Goal: Book appointment/travel/reservation

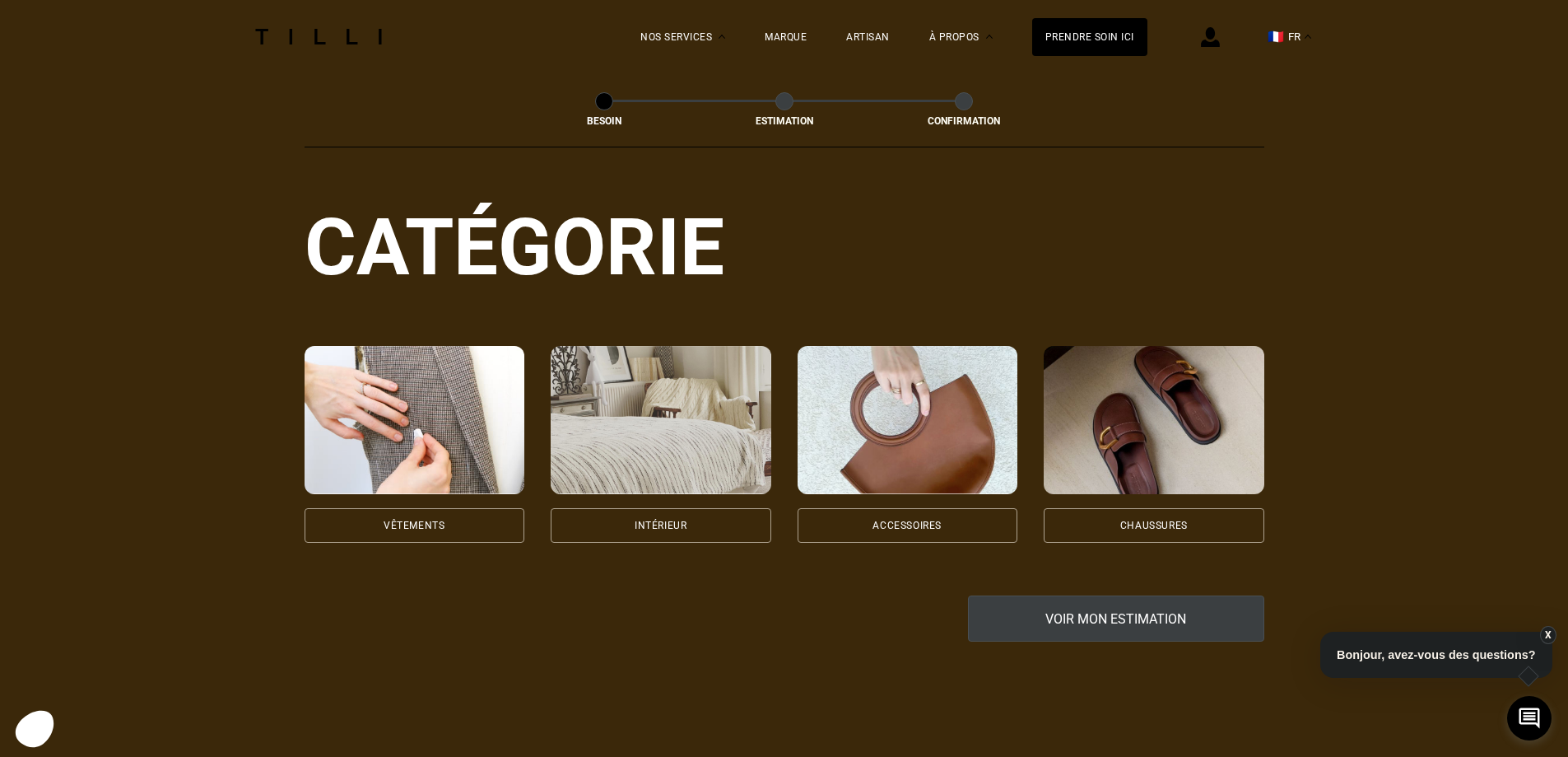
scroll to position [165, 0]
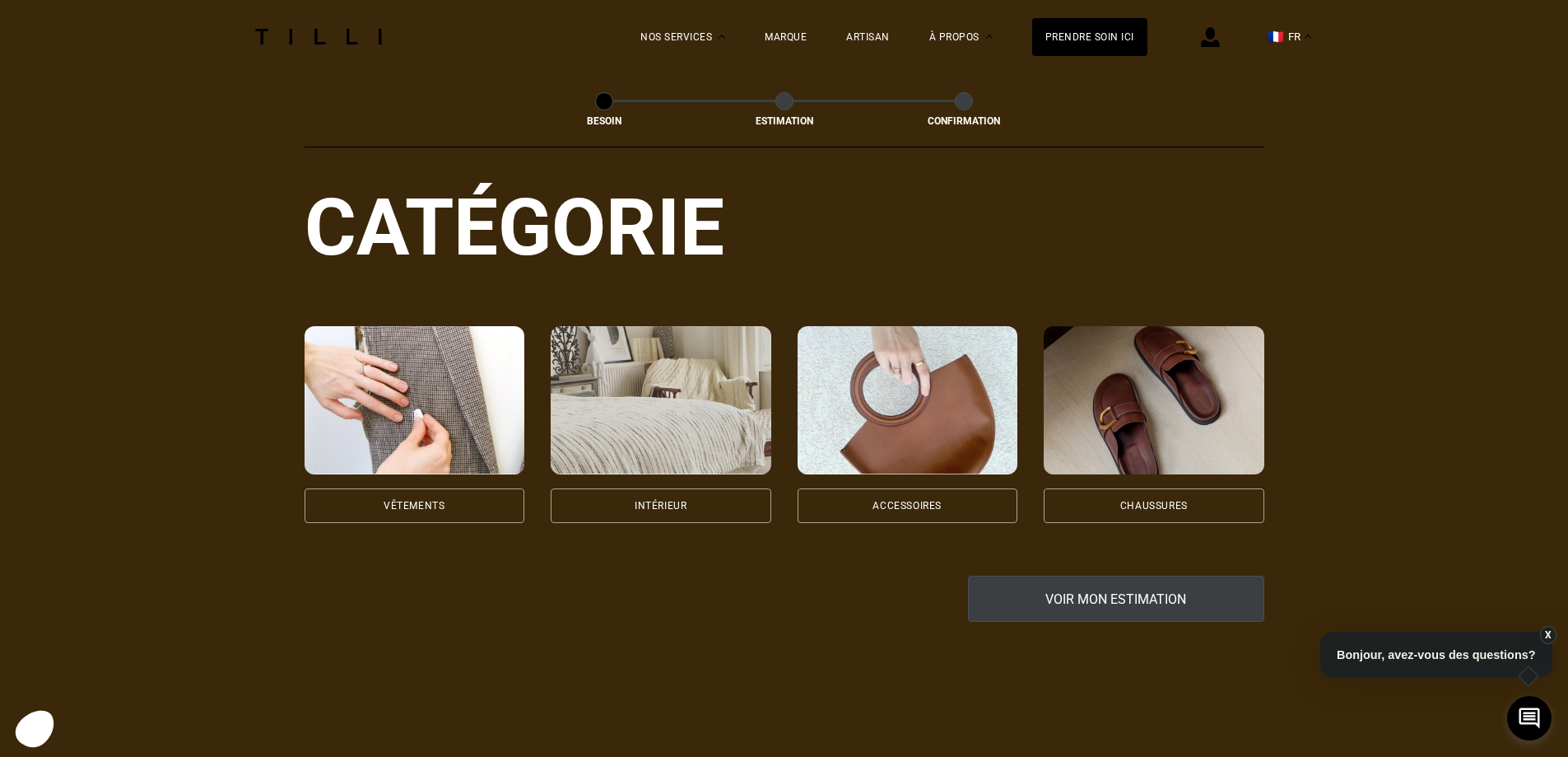
click at [422, 488] on div "Vêtements" at bounding box center [415, 505] width 221 height 35
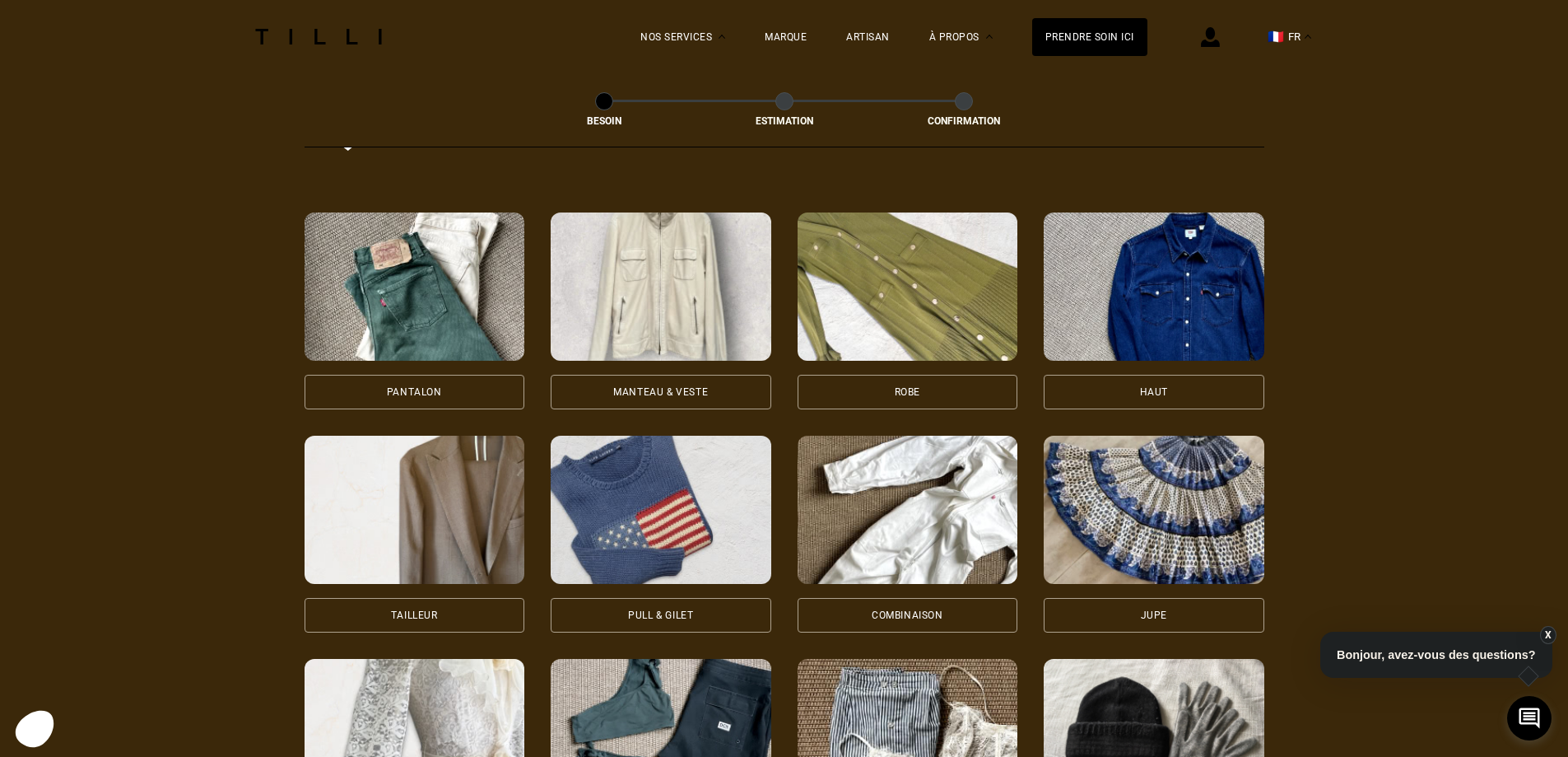
scroll to position [738, 0]
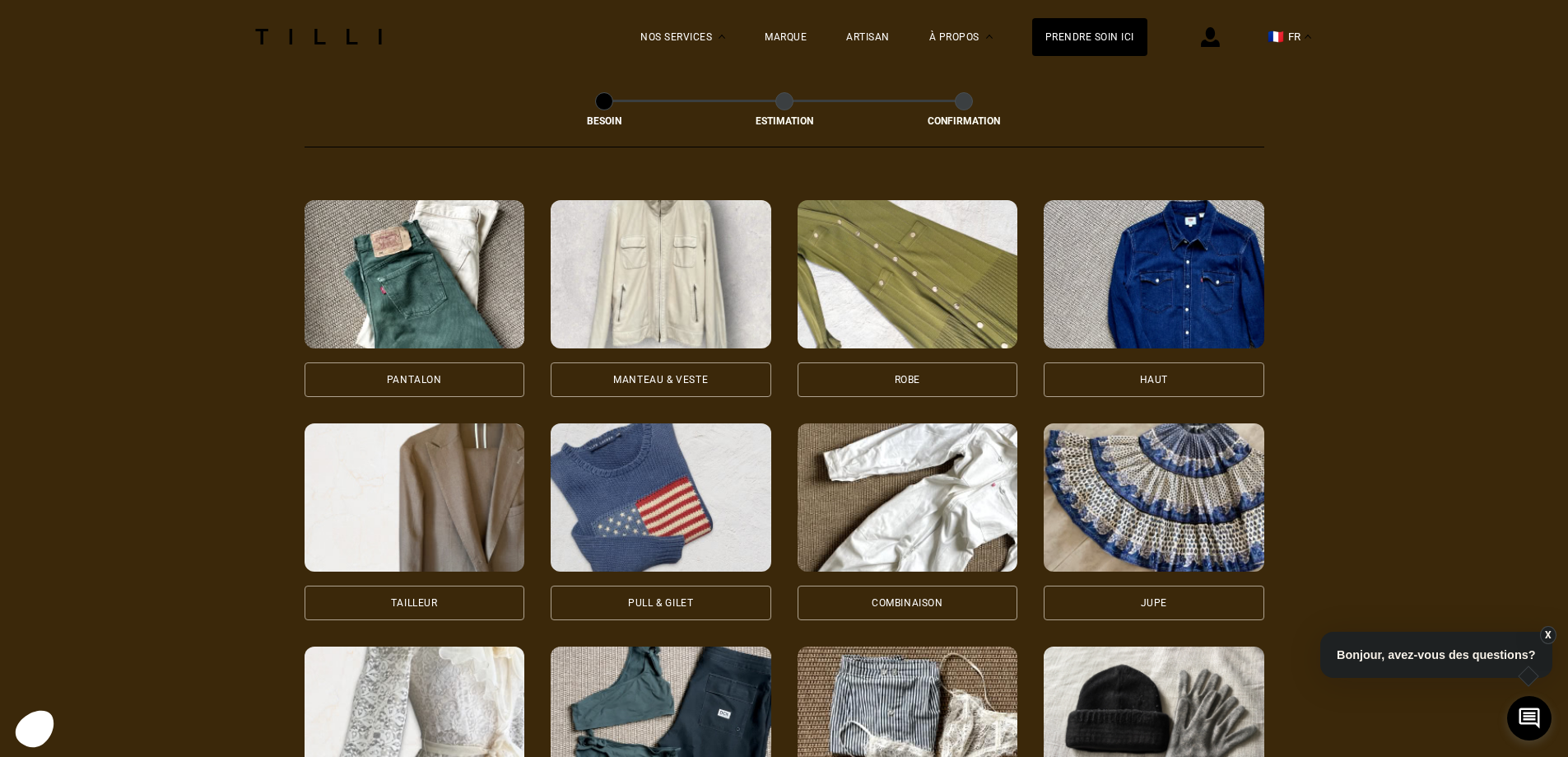
click at [407, 362] on div "Pantalon" at bounding box center [415, 379] width 221 height 35
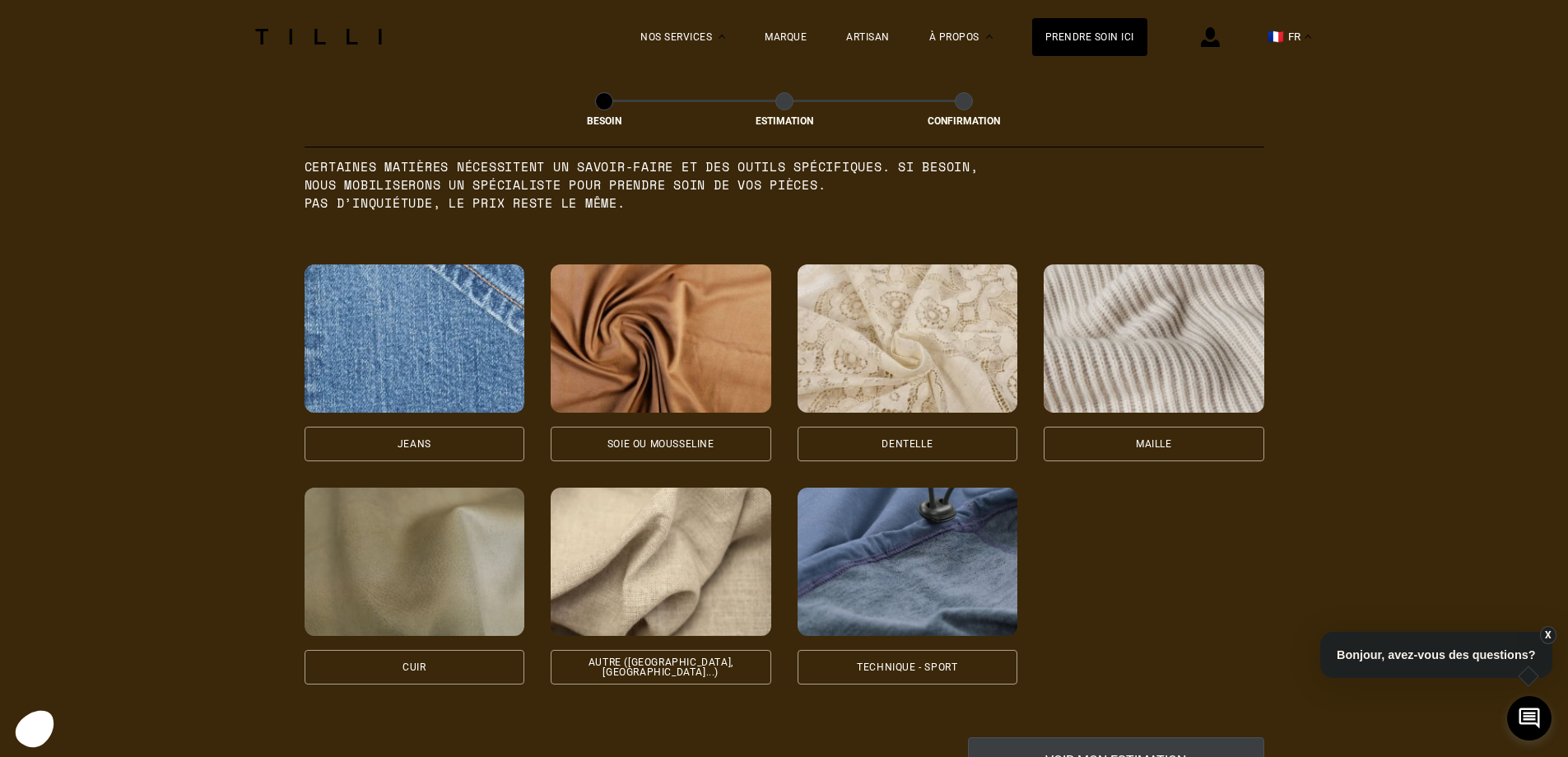
scroll to position [1681, 0]
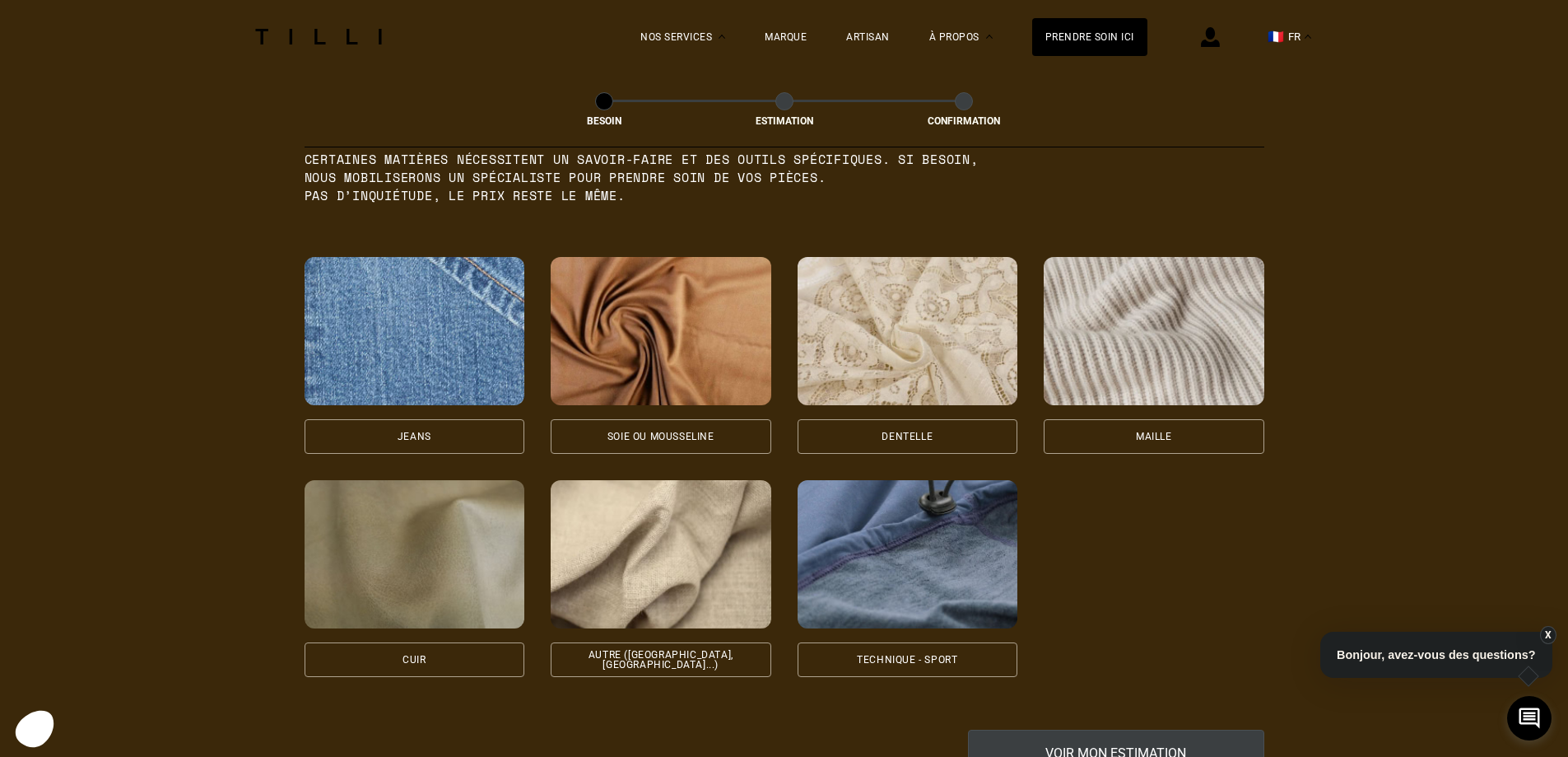
click at [652, 642] on div "Autre ([GEOGRAPHIC_DATA], [GEOGRAPHIC_DATA]...)" at bounding box center [661, 659] width 221 height 35
select select "FR"
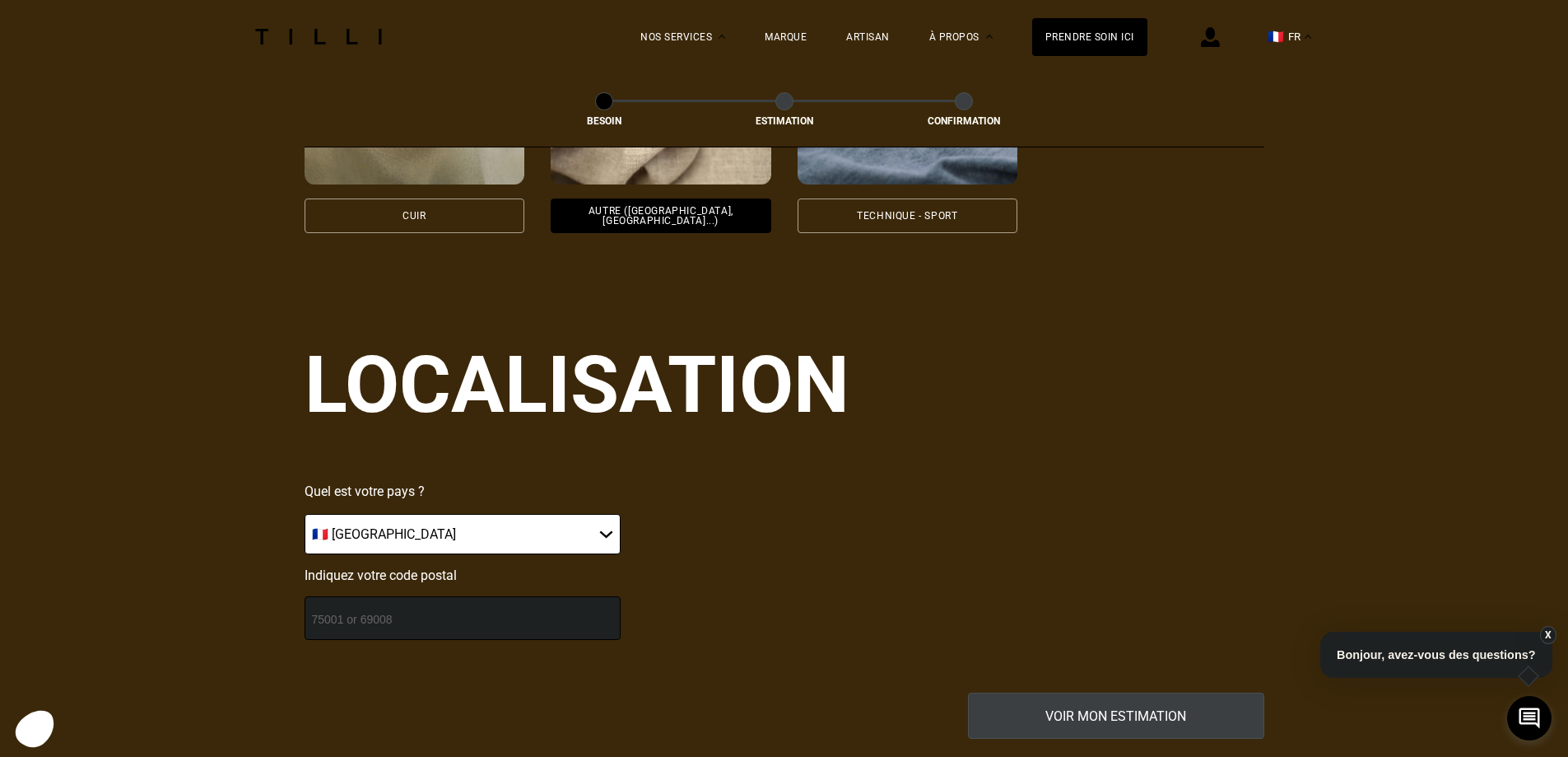
scroll to position [2132, 0]
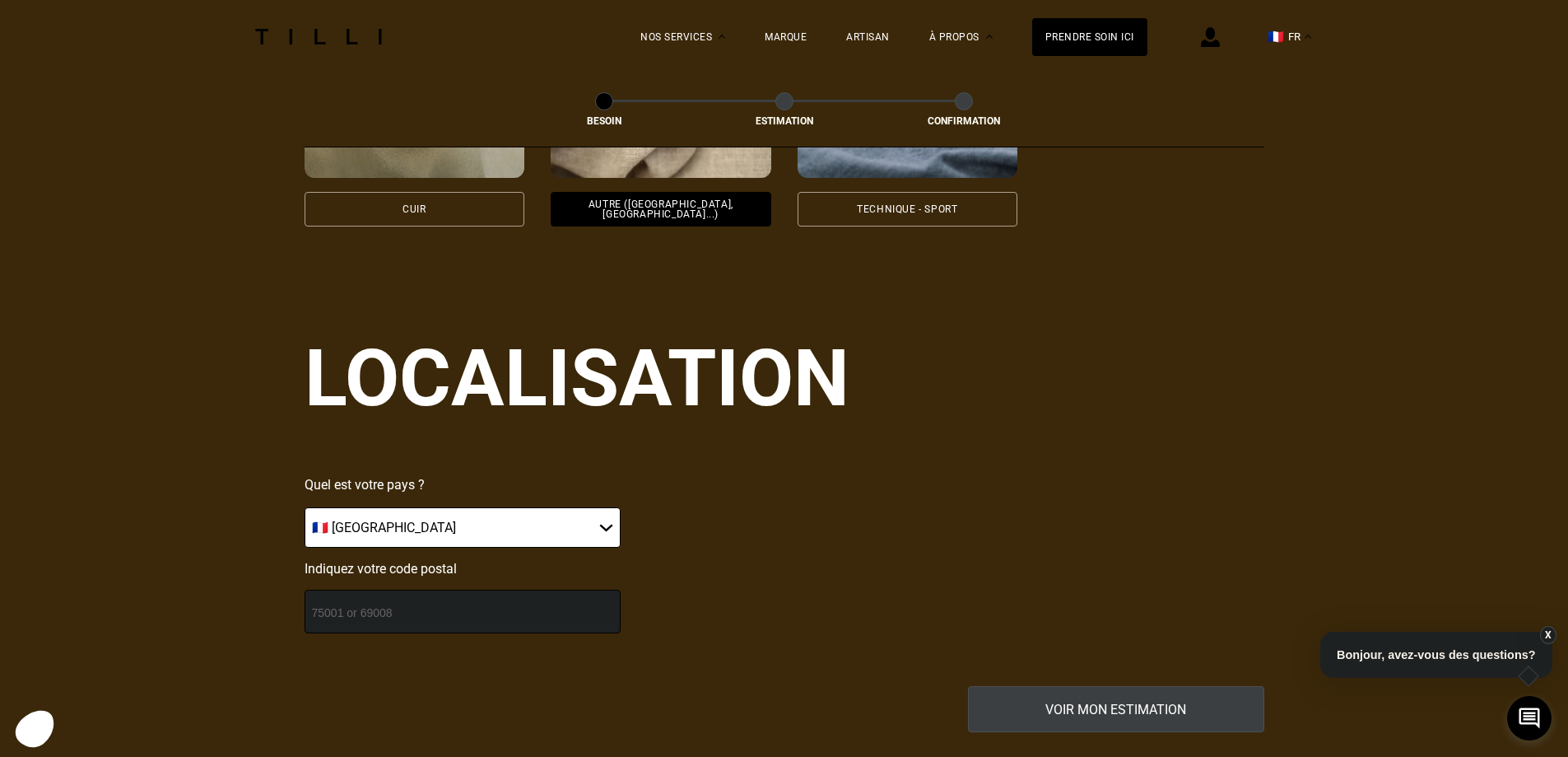
click at [381, 608] on input "number" at bounding box center [463, 611] width 316 height 43
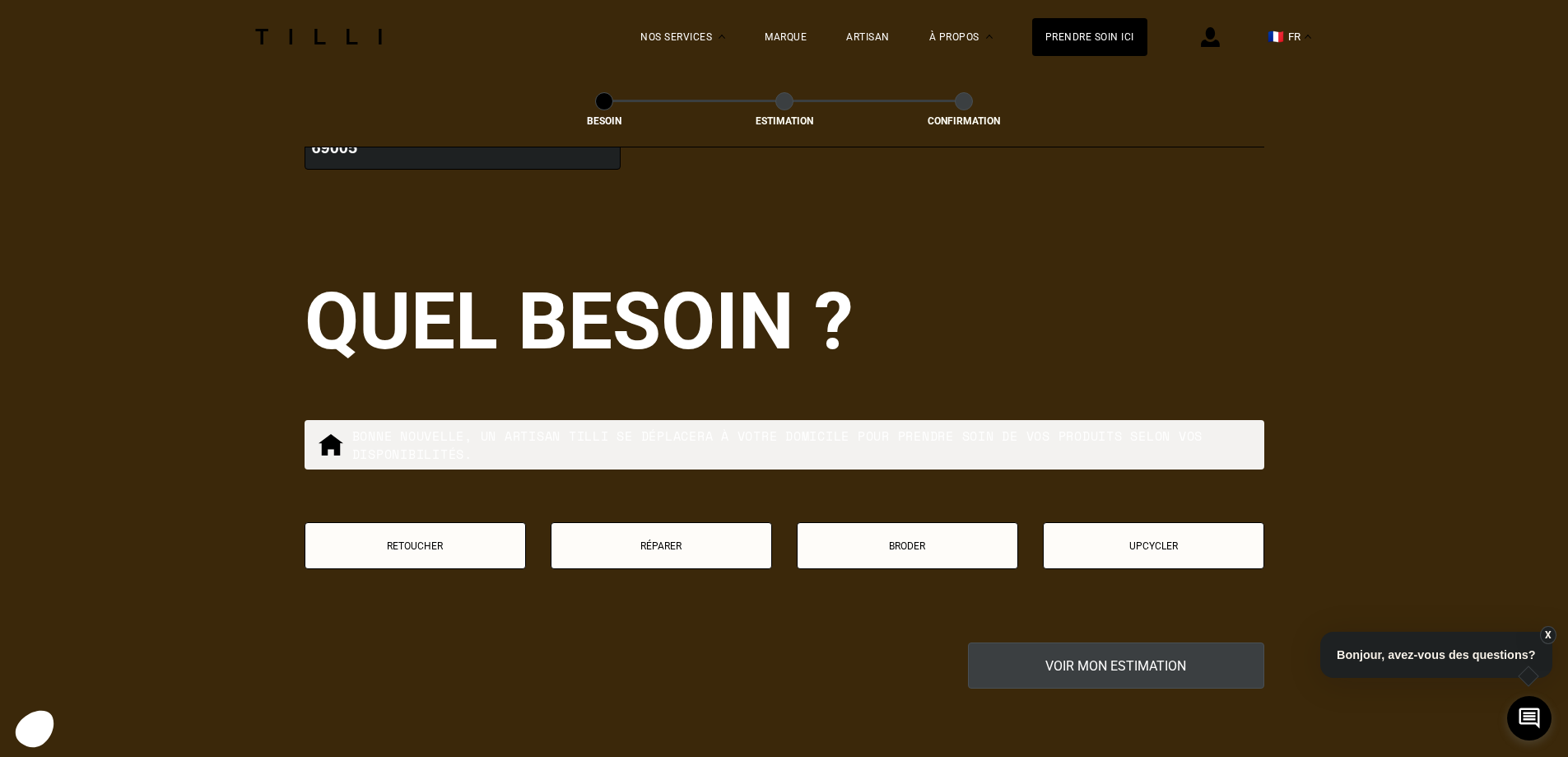
scroll to position [2624, 0]
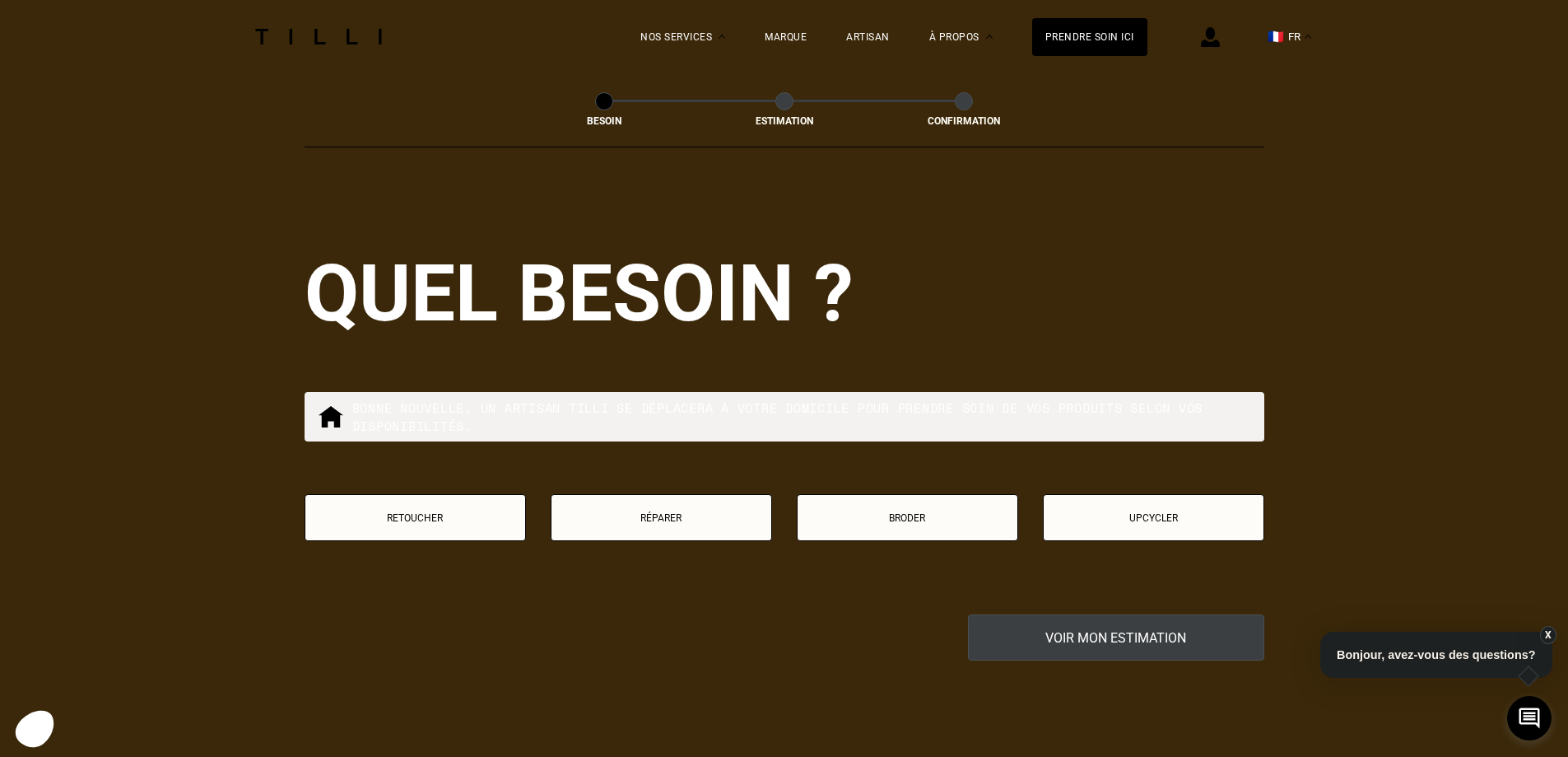
type input "69005"
click at [397, 513] on p "Retoucher" at bounding box center [416, 518] width 203 height 11
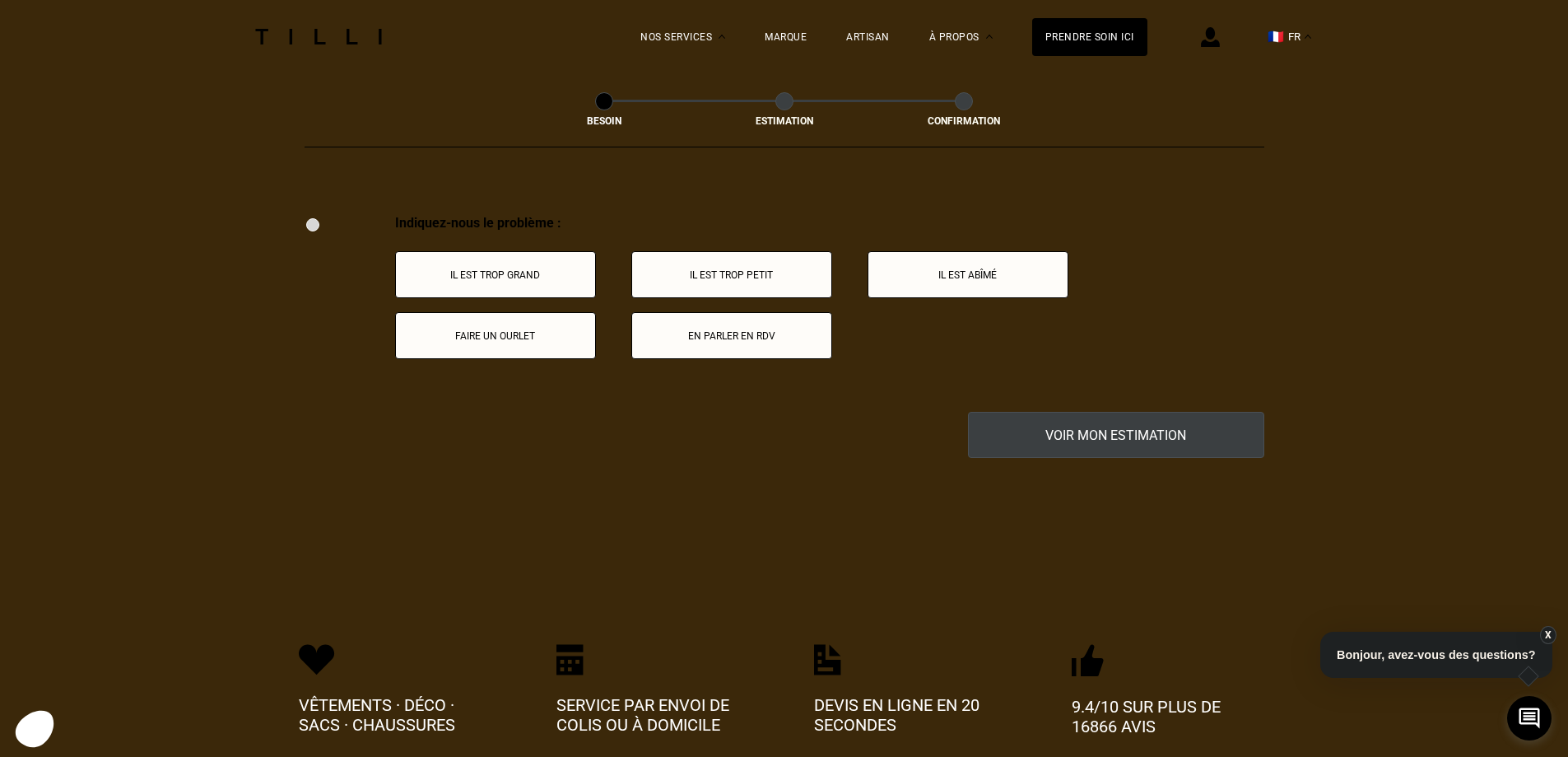
scroll to position [3046, 0]
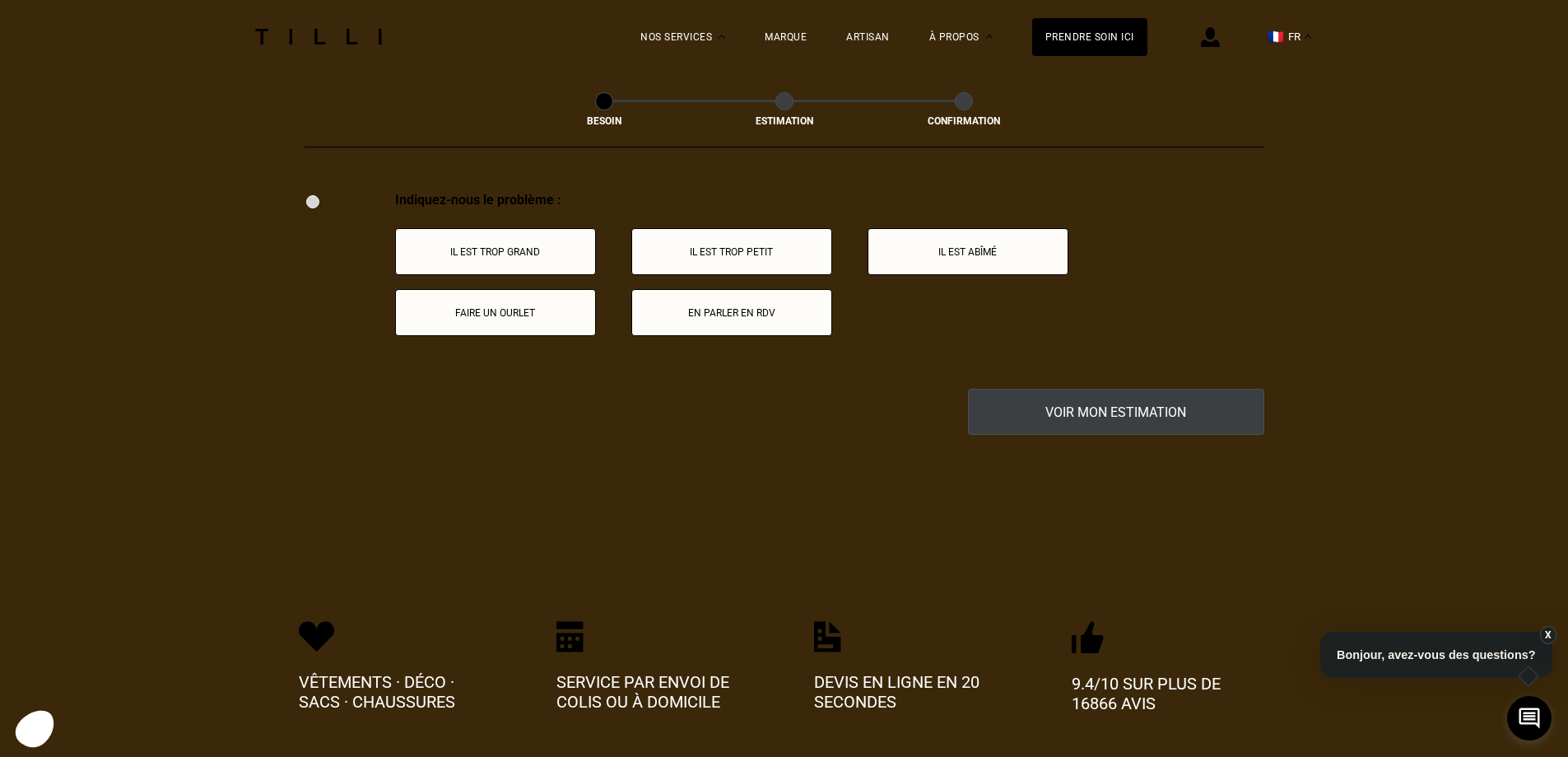
click at [456, 246] on p "Il est trop grand" at bounding box center [495, 252] width 182 height 11
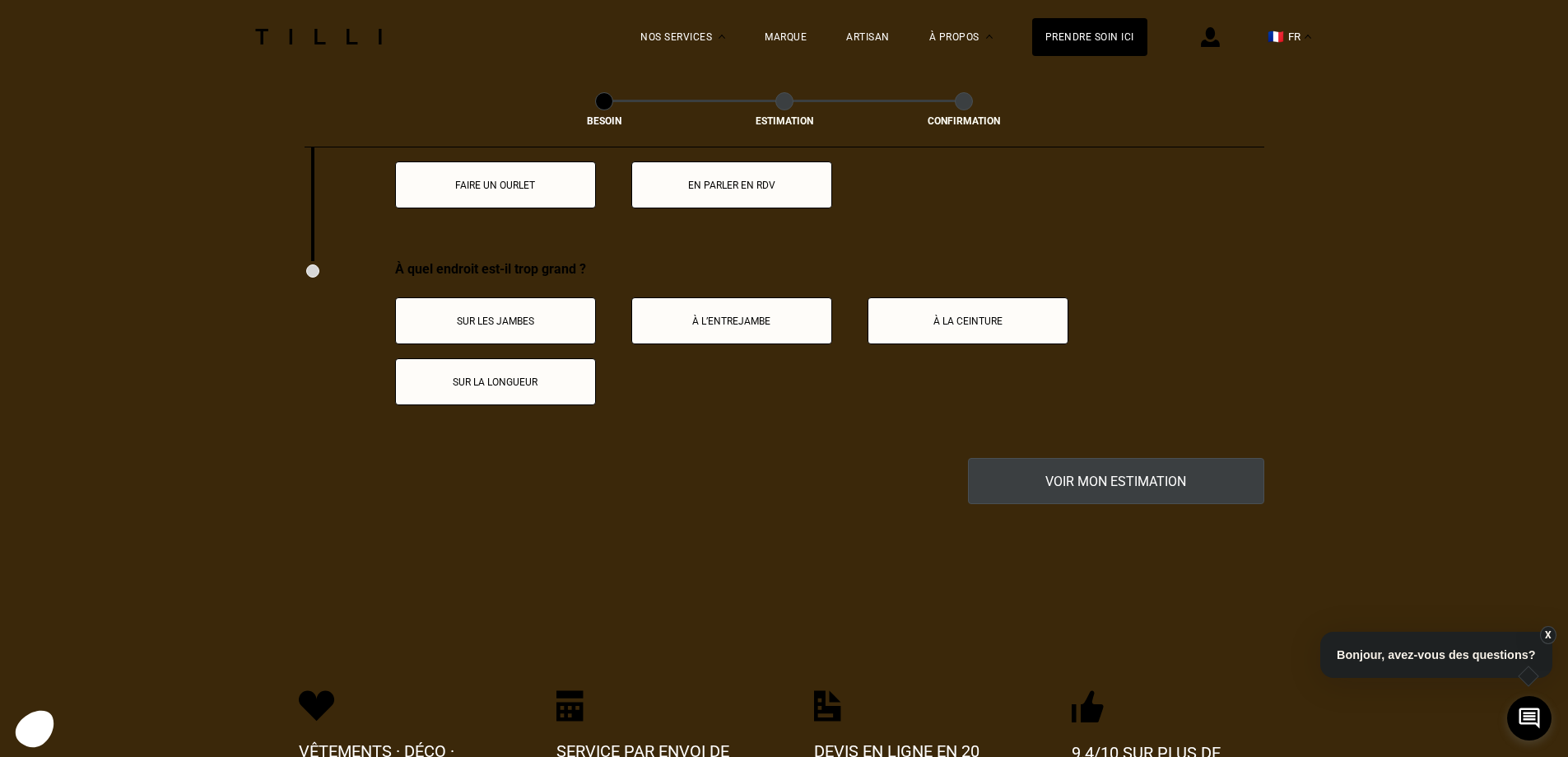
scroll to position [3242, 0]
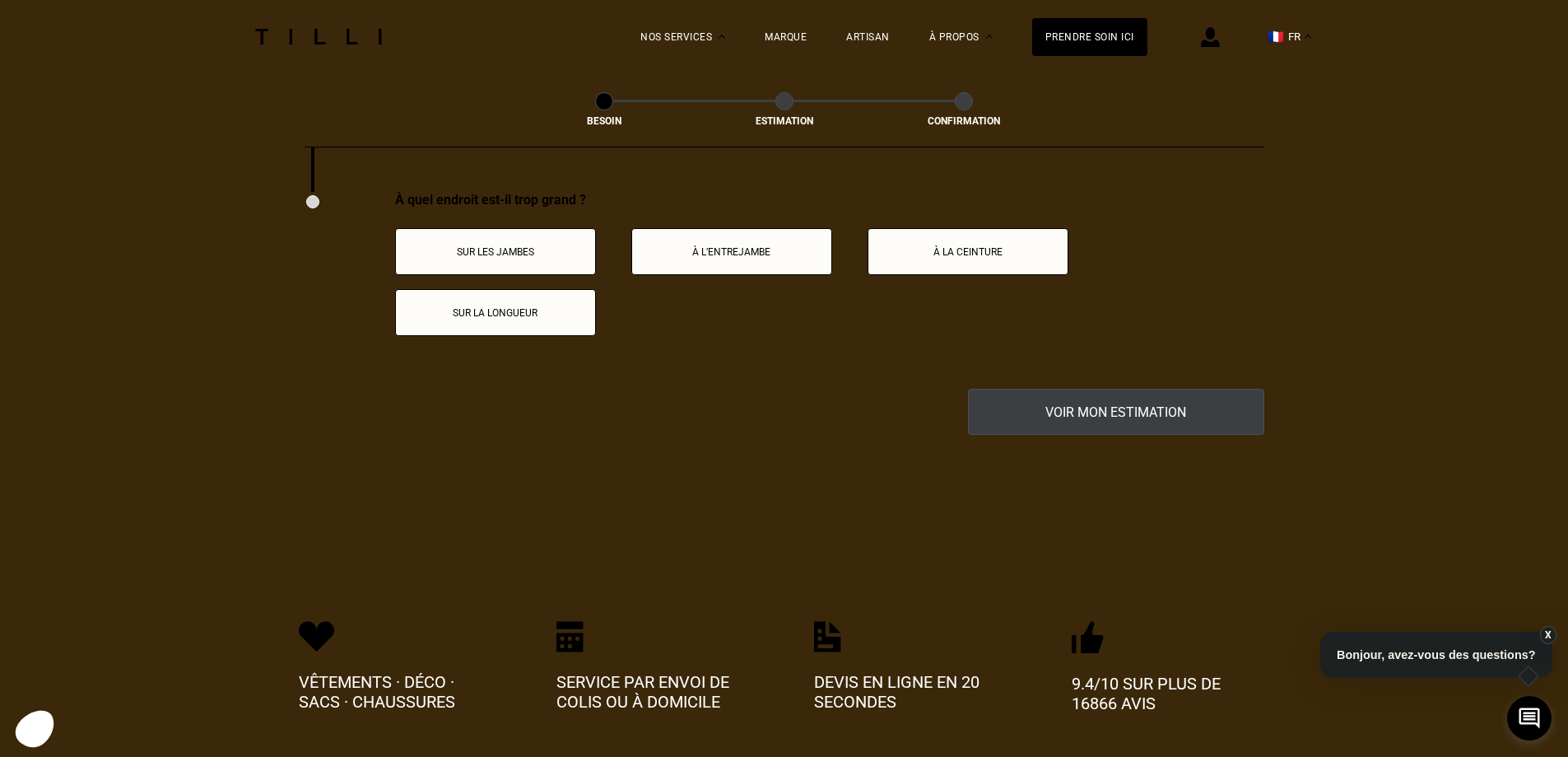
click at [419, 246] on p "Sur les jambes" at bounding box center [495, 252] width 182 height 11
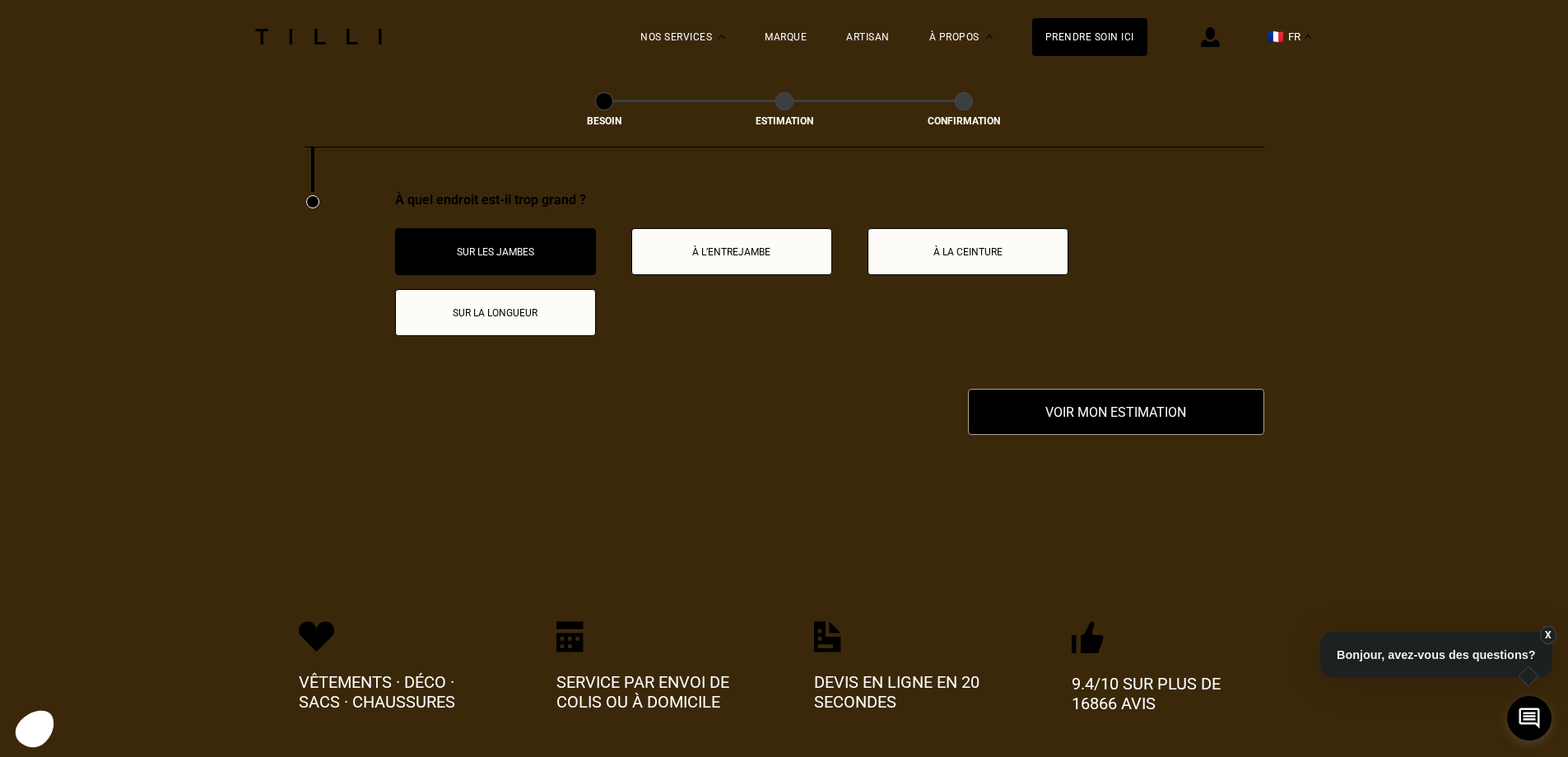
click at [491, 257] on button "Sur les jambes" at bounding box center [495, 252] width 201 height 47
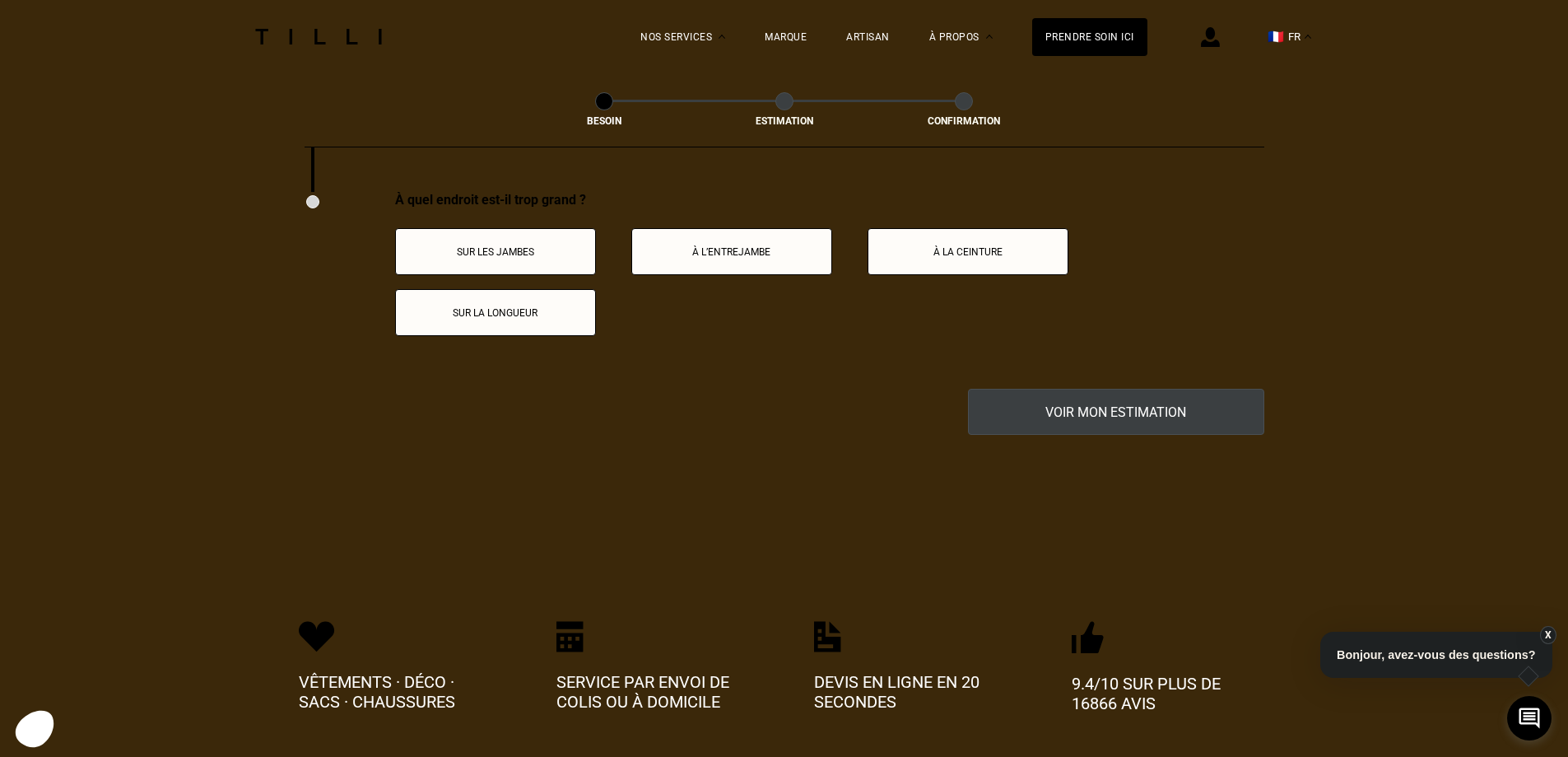
click at [500, 308] on p "Sur la longueur" at bounding box center [495, 313] width 182 height 11
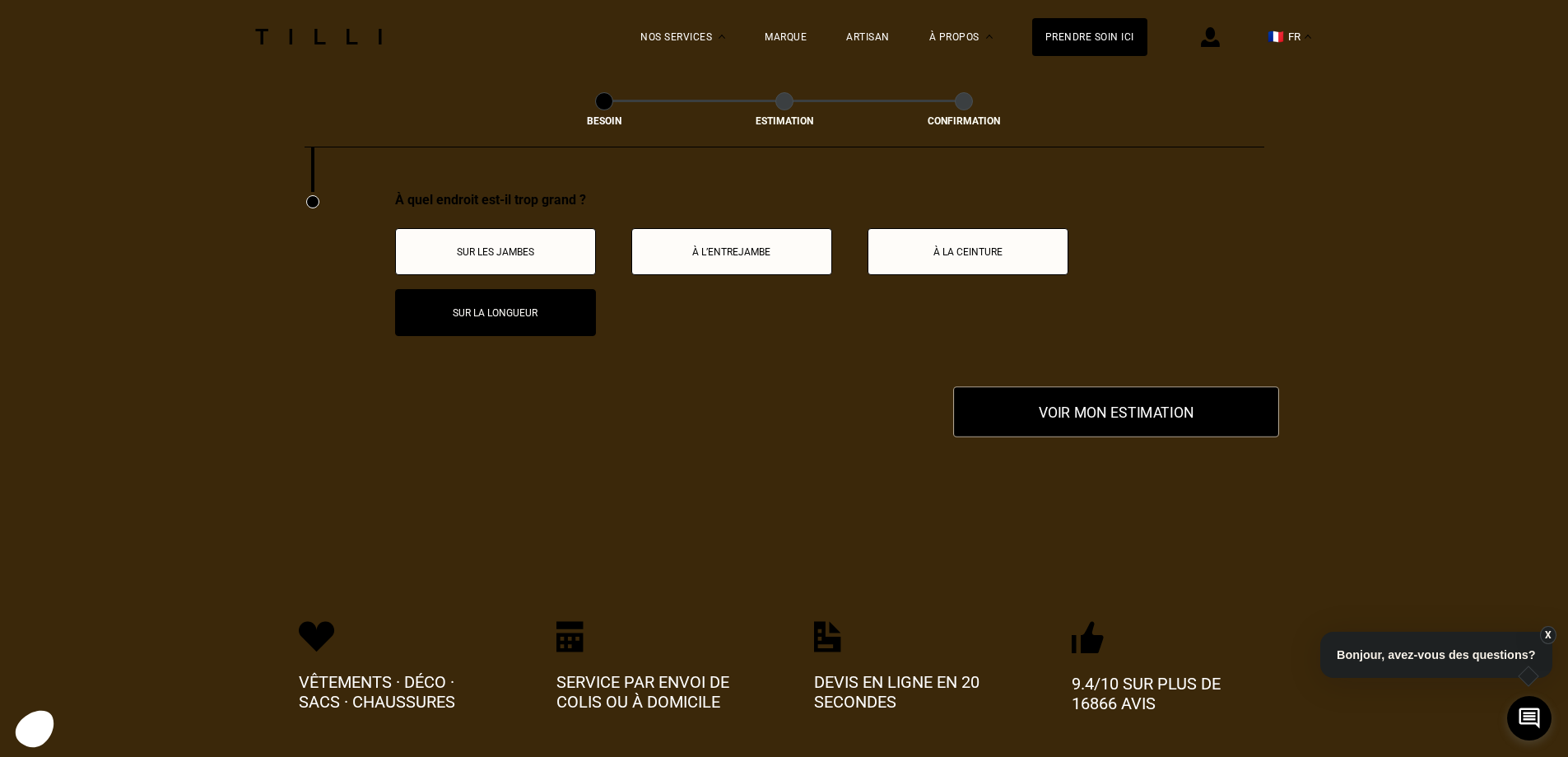
click at [1080, 410] on button "Voir mon estimation" at bounding box center [1116, 412] width 326 height 51
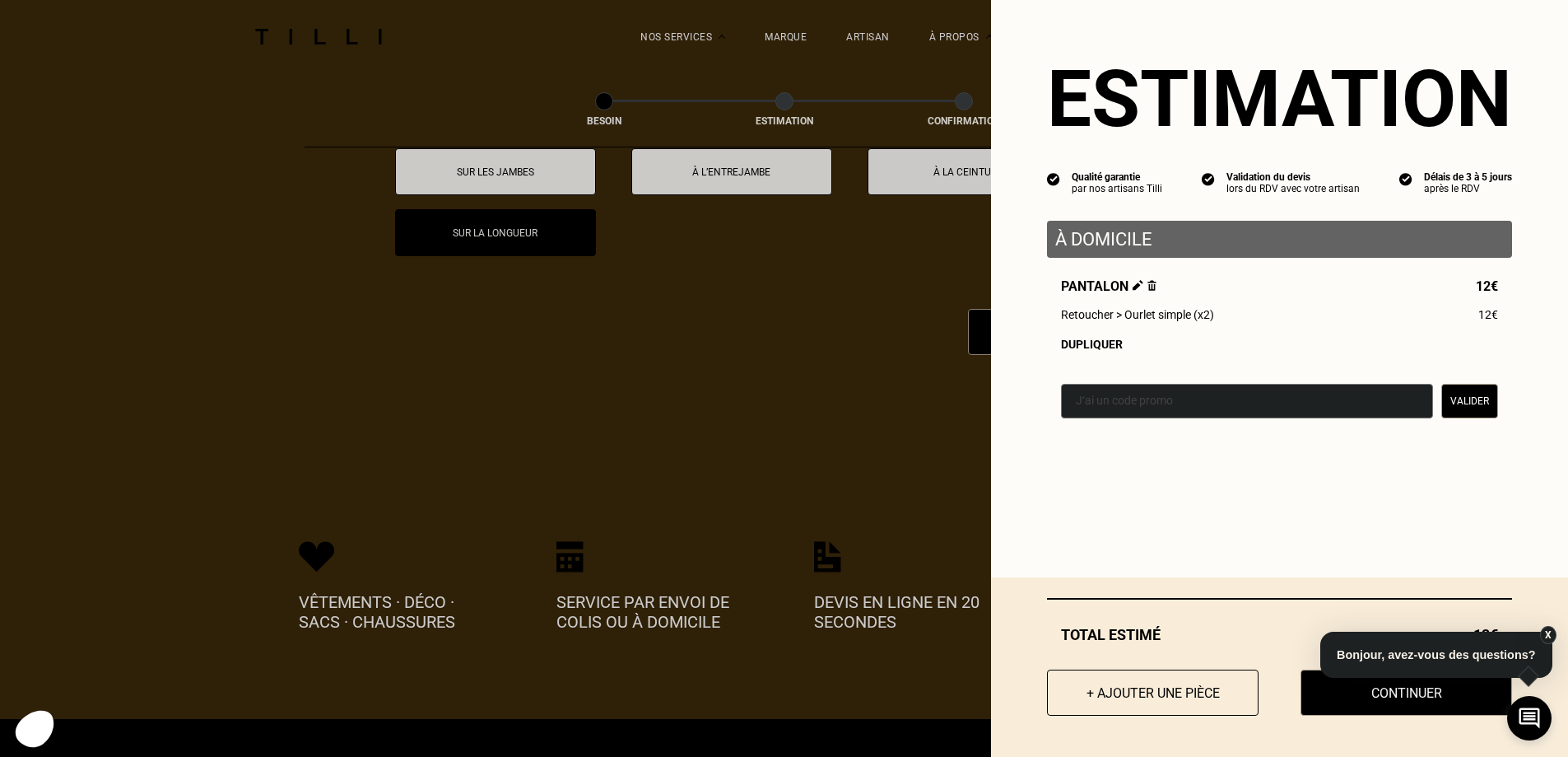
scroll to position [3325, 0]
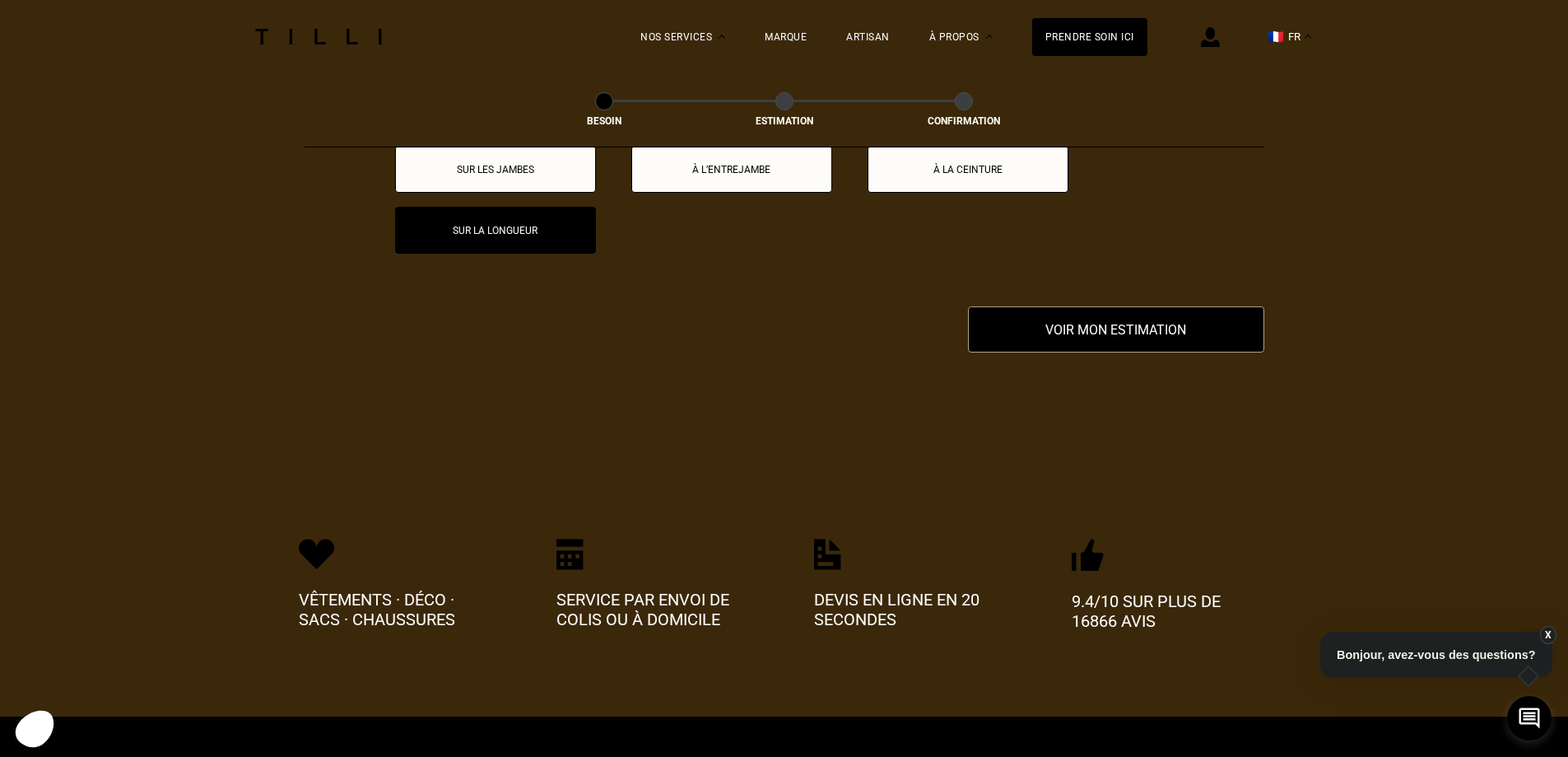
click at [1549, 630] on button "X" at bounding box center [1547, 634] width 17 height 18
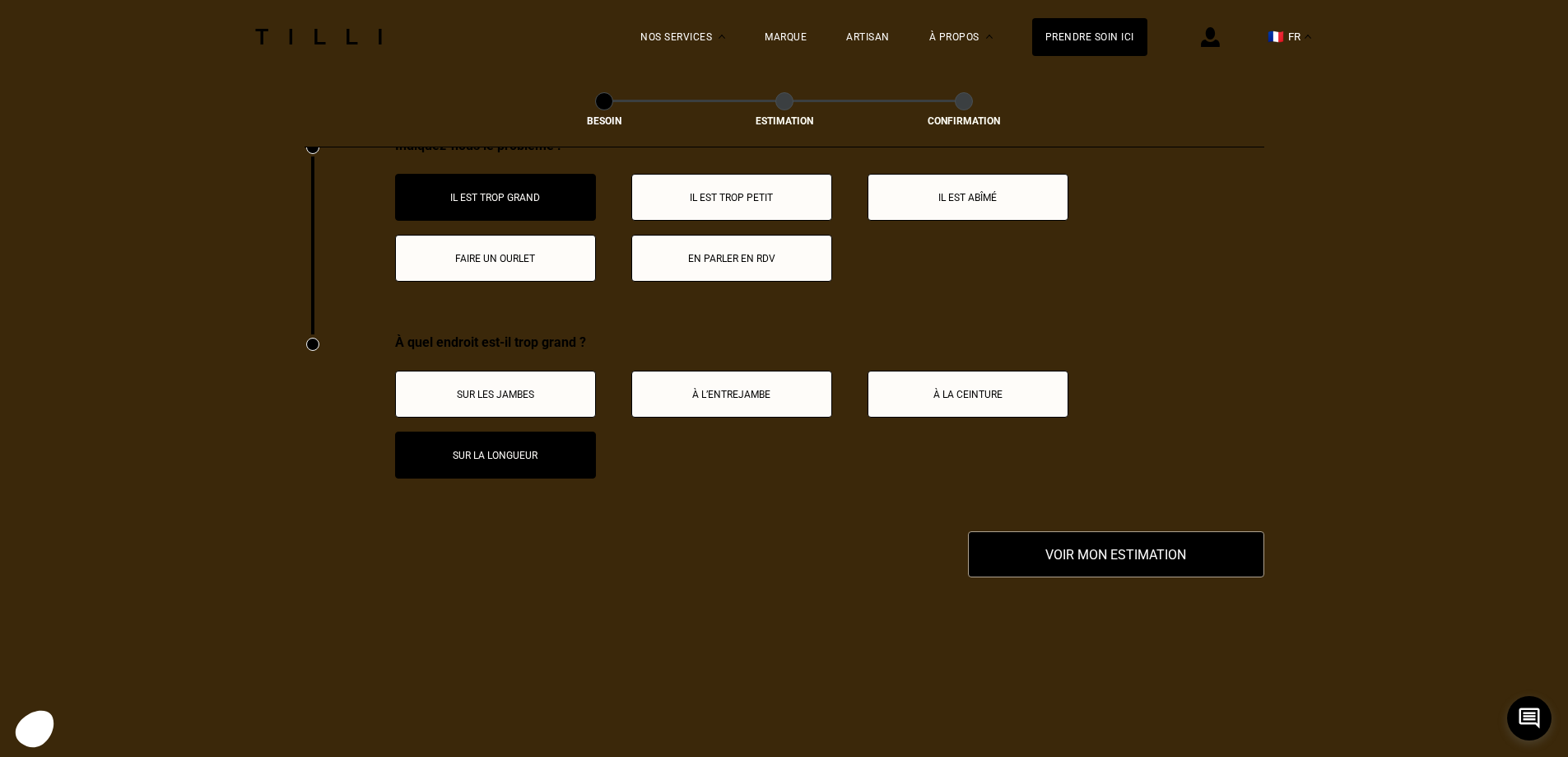
scroll to position [3078, 0]
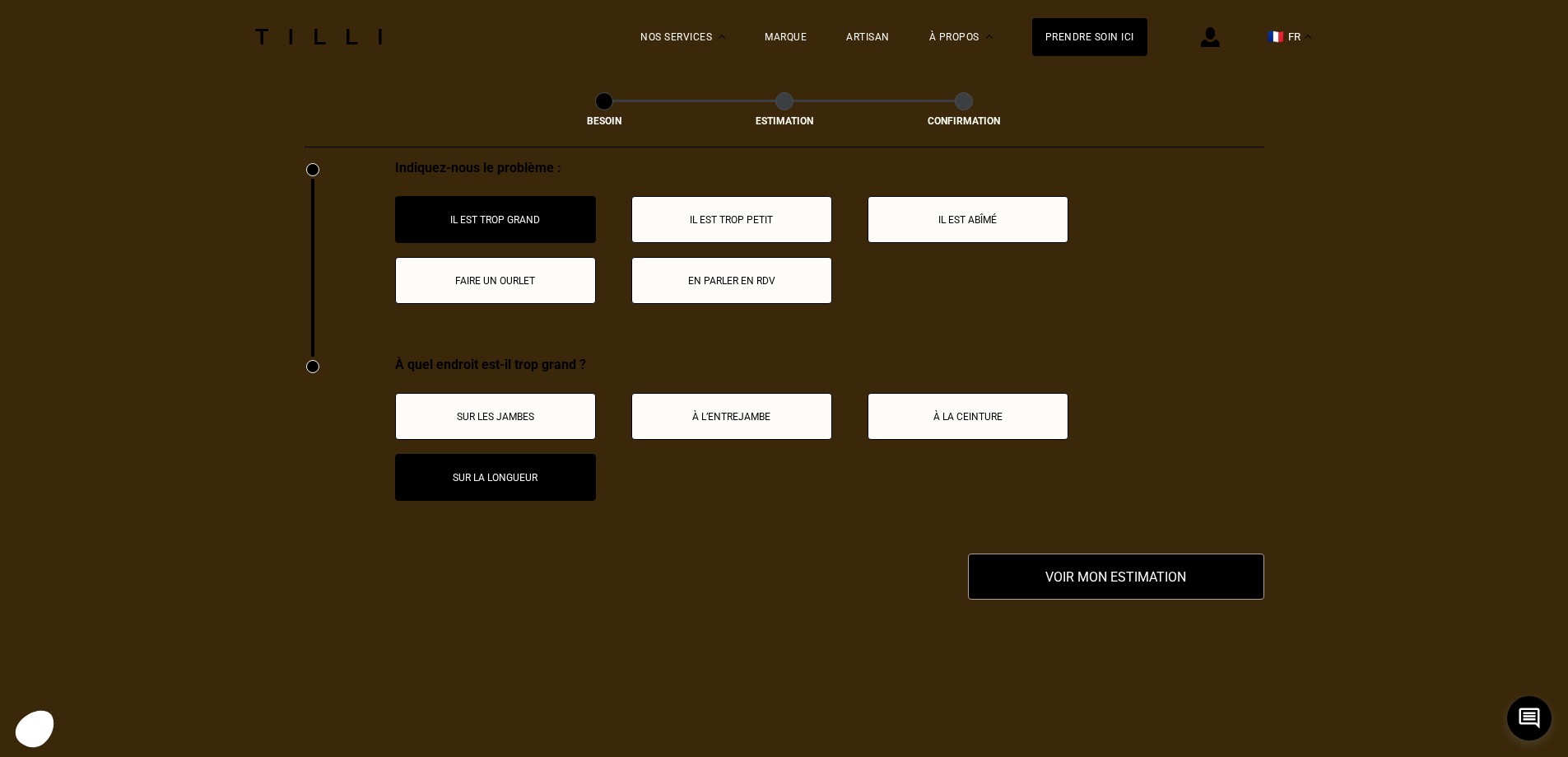
click at [961, 411] on p "À la ceinture" at bounding box center [968, 417] width 182 height 11
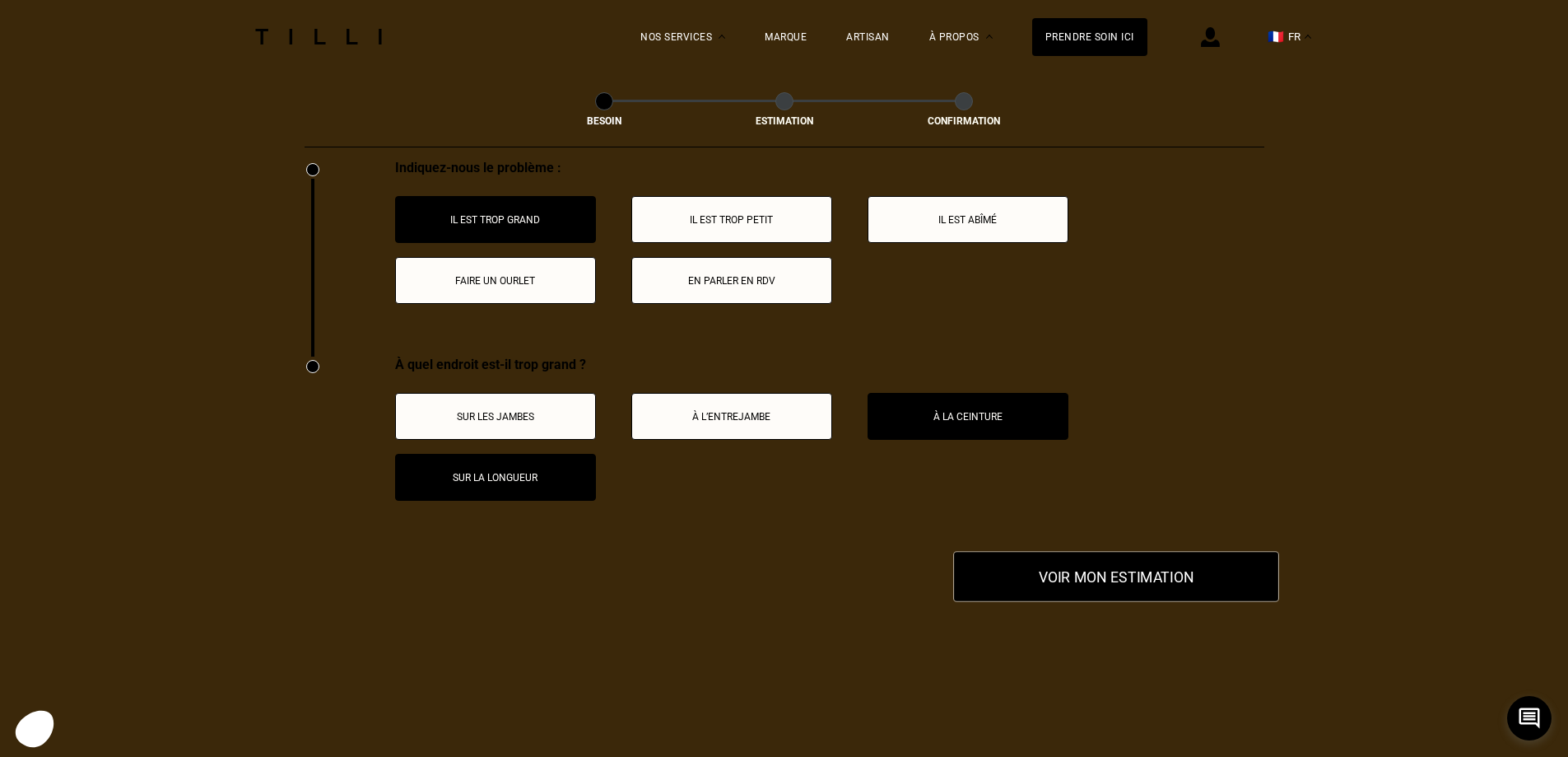
click at [1096, 564] on button "Voir mon estimation" at bounding box center [1116, 576] width 326 height 51
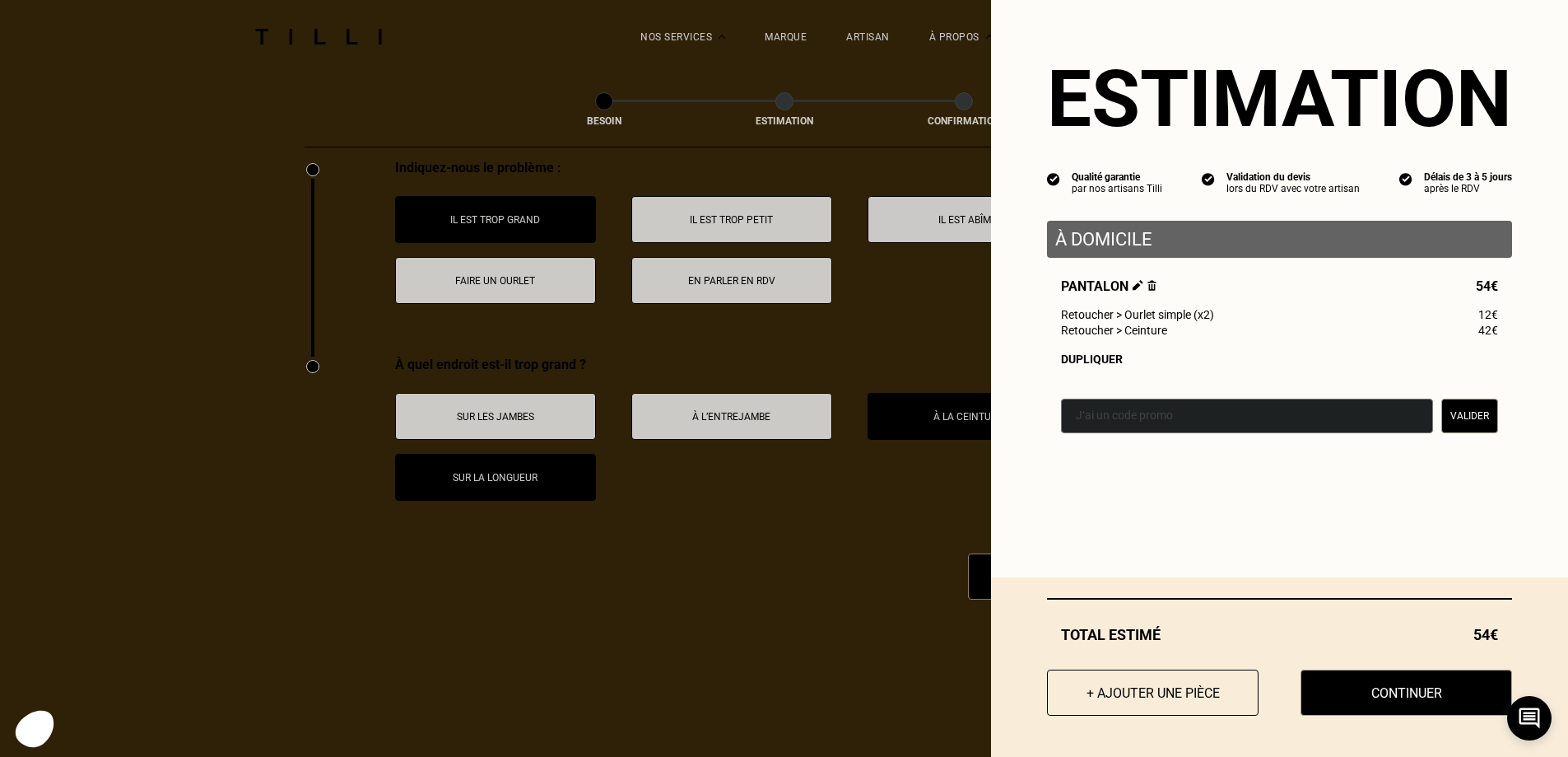
click at [1148, 291] on img at bounding box center [1152, 285] width 9 height 10
click at [1133, 286] on img at bounding box center [1137, 285] width 10 height 10
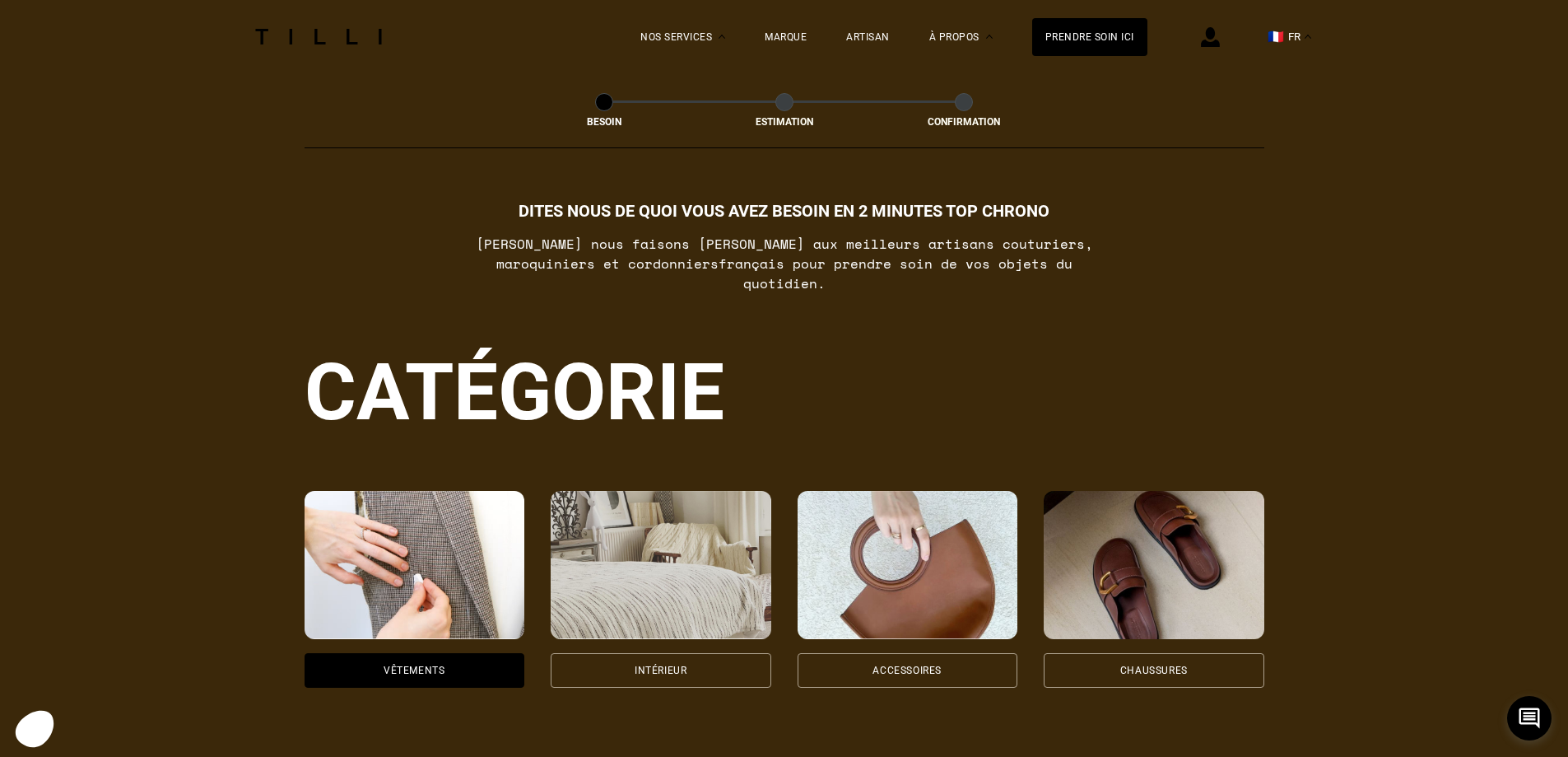
click at [424, 653] on div "Vêtements" at bounding box center [415, 670] width 221 height 35
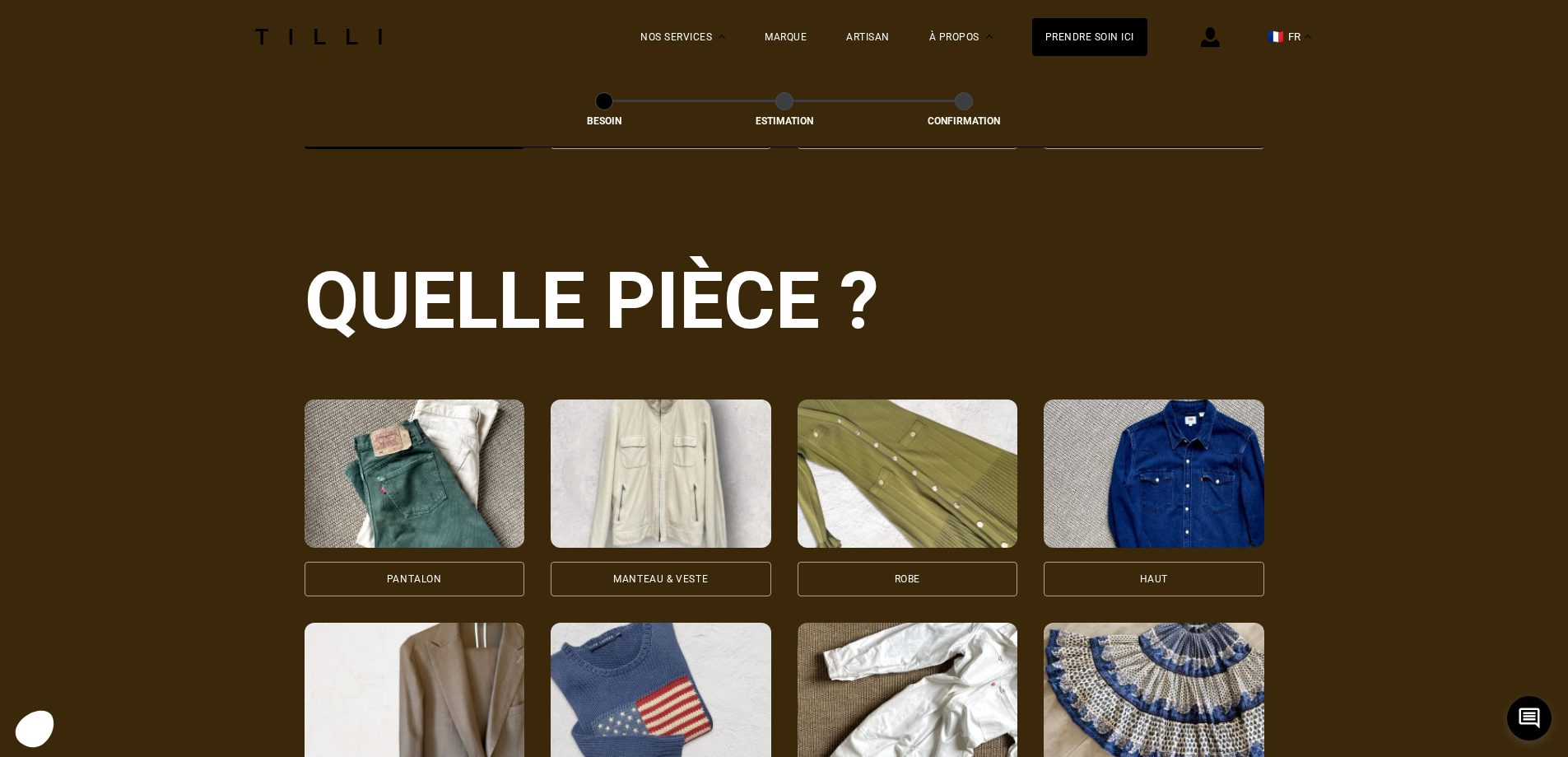
click at [438, 570] on div "Pantalon" at bounding box center [415, 578] width 221 height 35
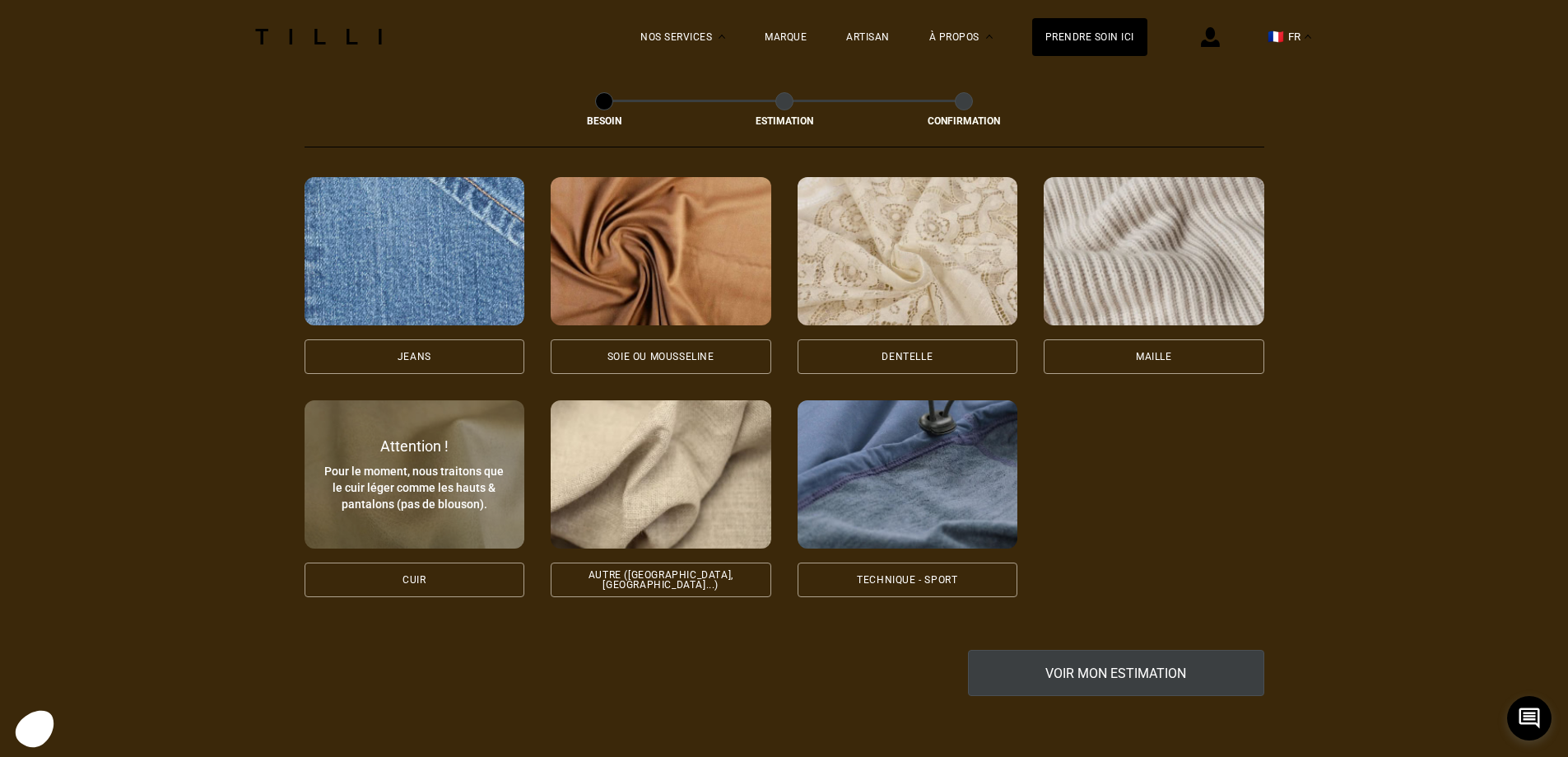
scroll to position [1764, 0]
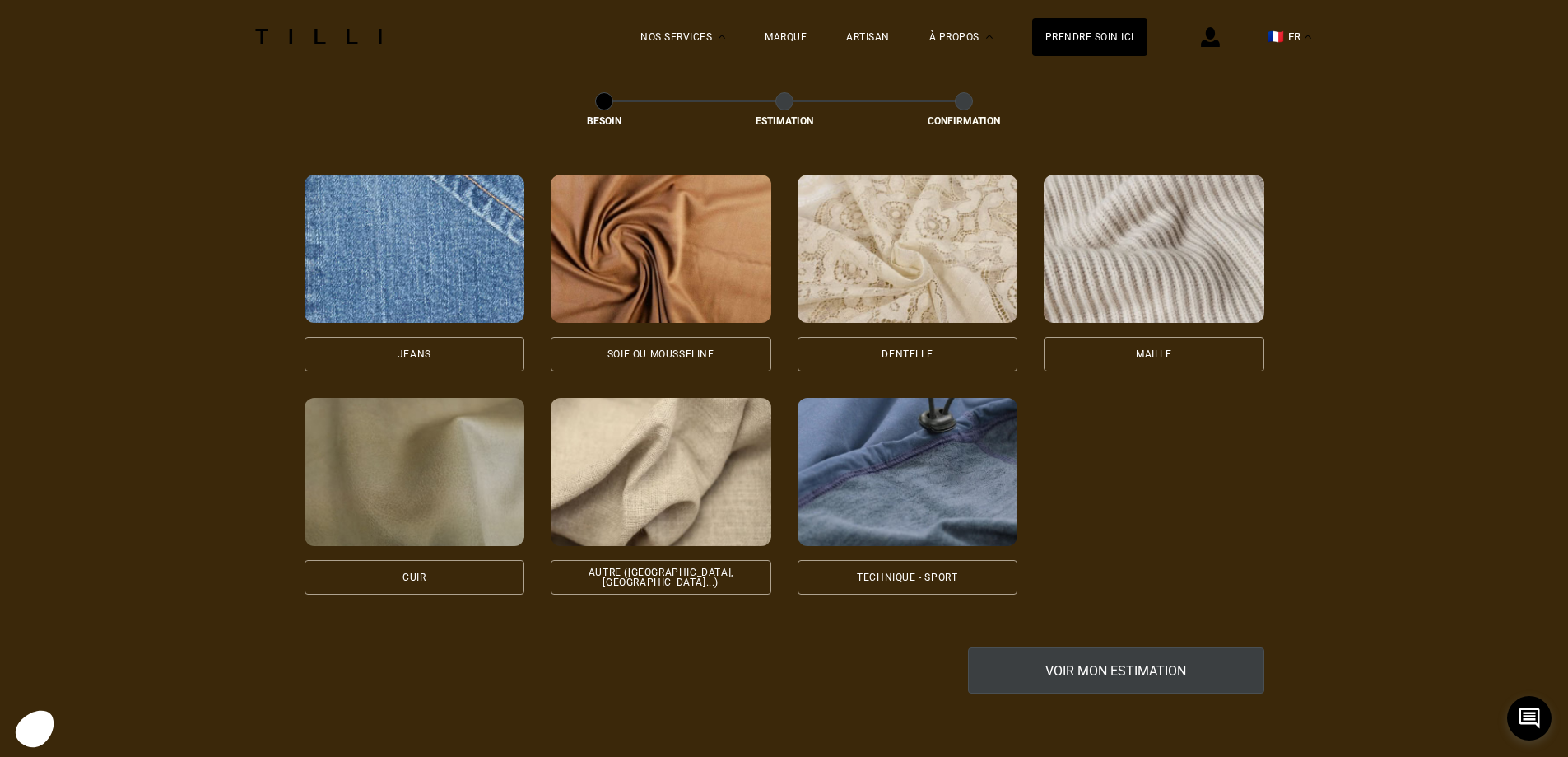
click at [652, 576] on div "Autre ([GEOGRAPHIC_DATA], [GEOGRAPHIC_DATA]...)" at bounding box center [661, 576] width 221 height 35
select select "FR"
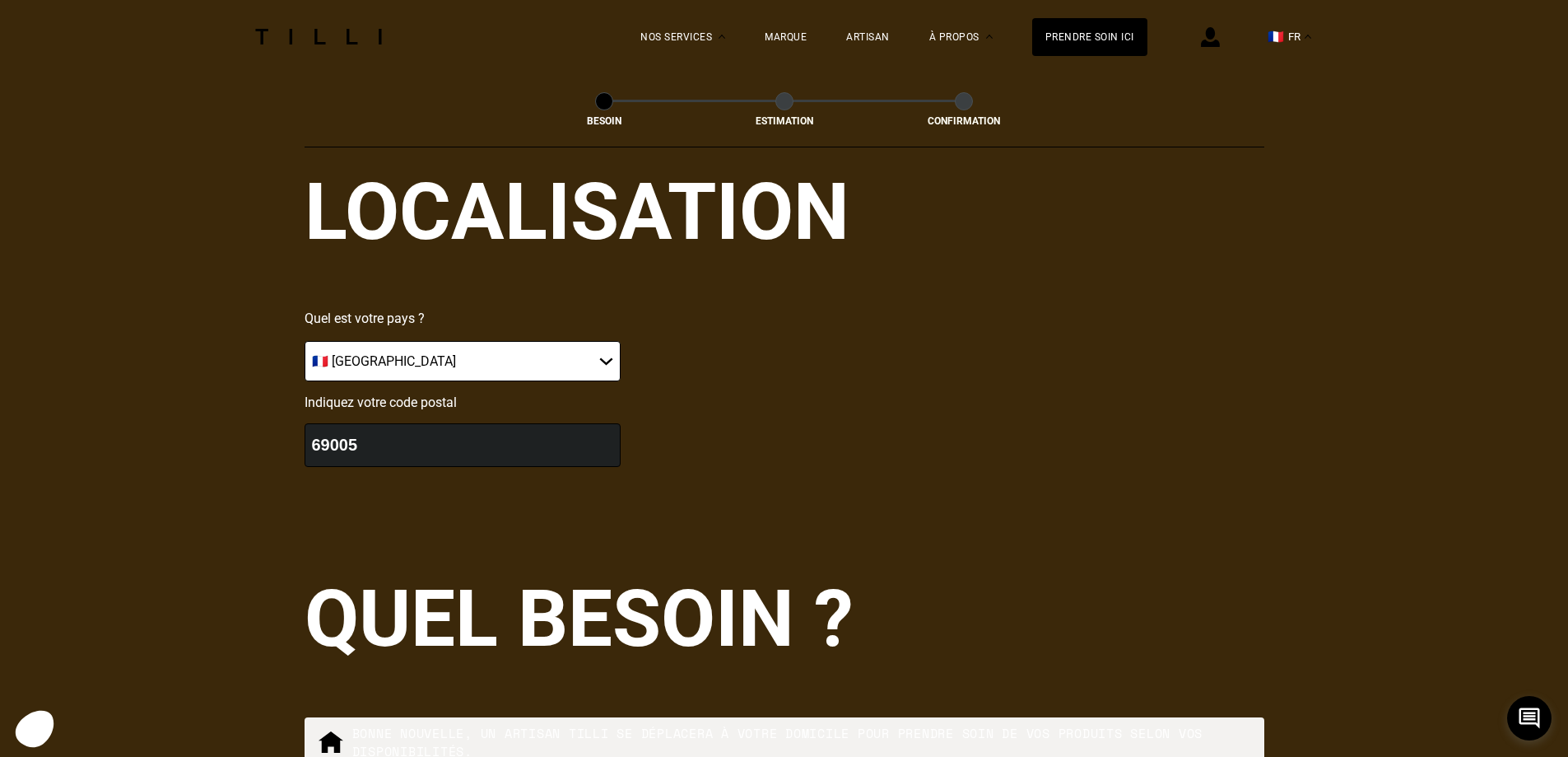
scroll to position [2587, 0]
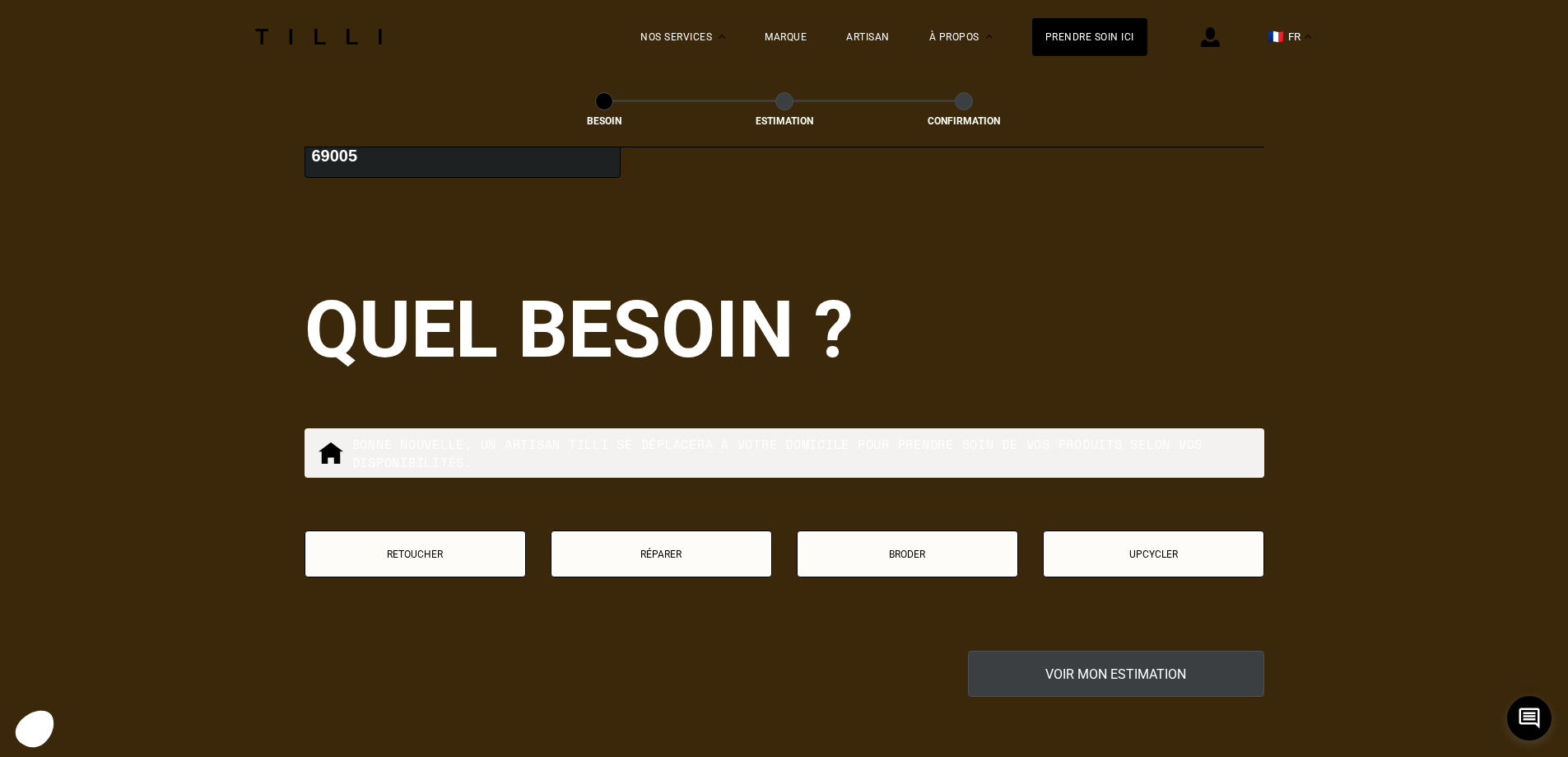
click at [486, 548] on p "Retoucher" at bounding box center [416, 554] width 203 height 11
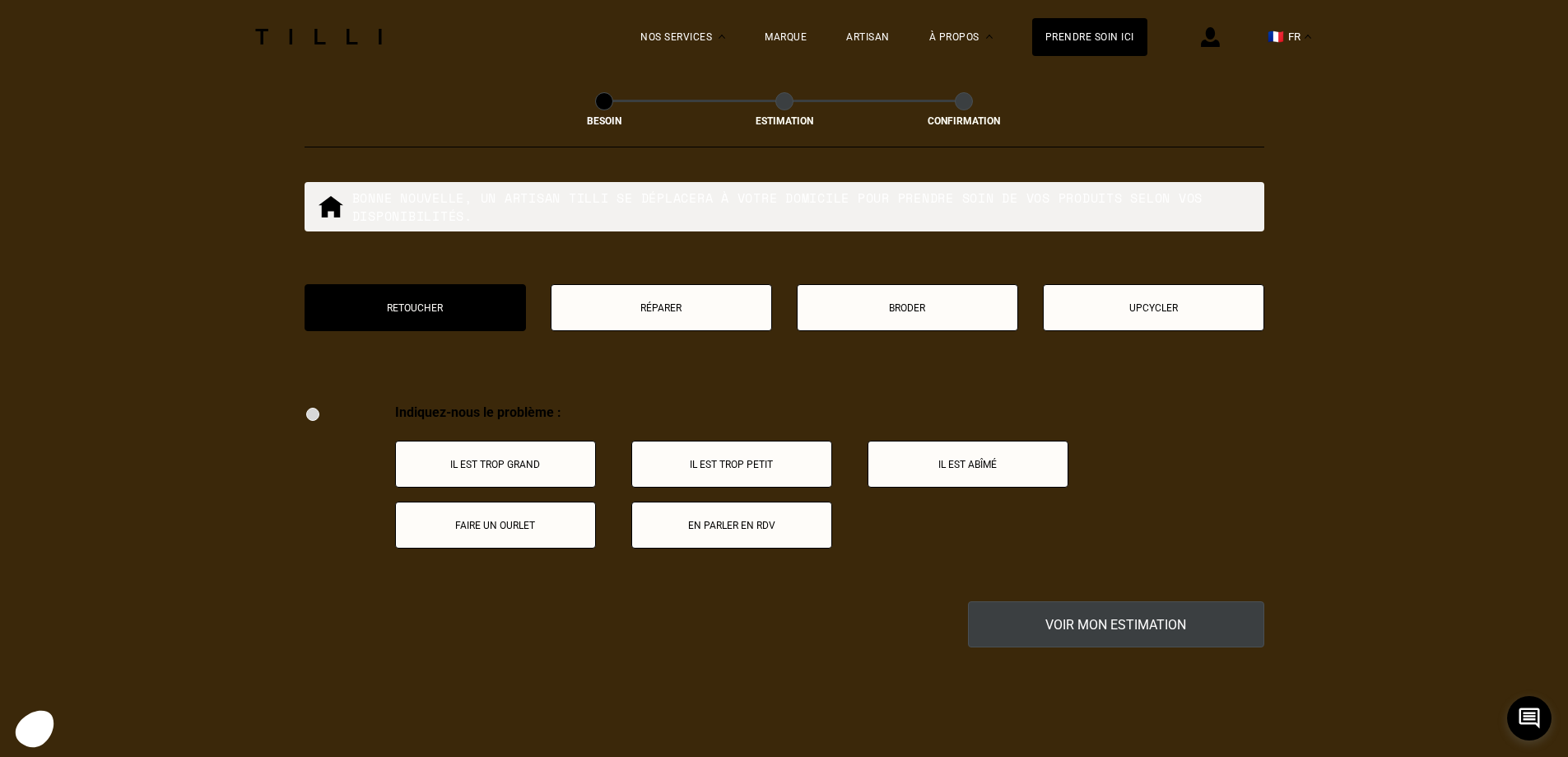
scroll to position [3046, 0]
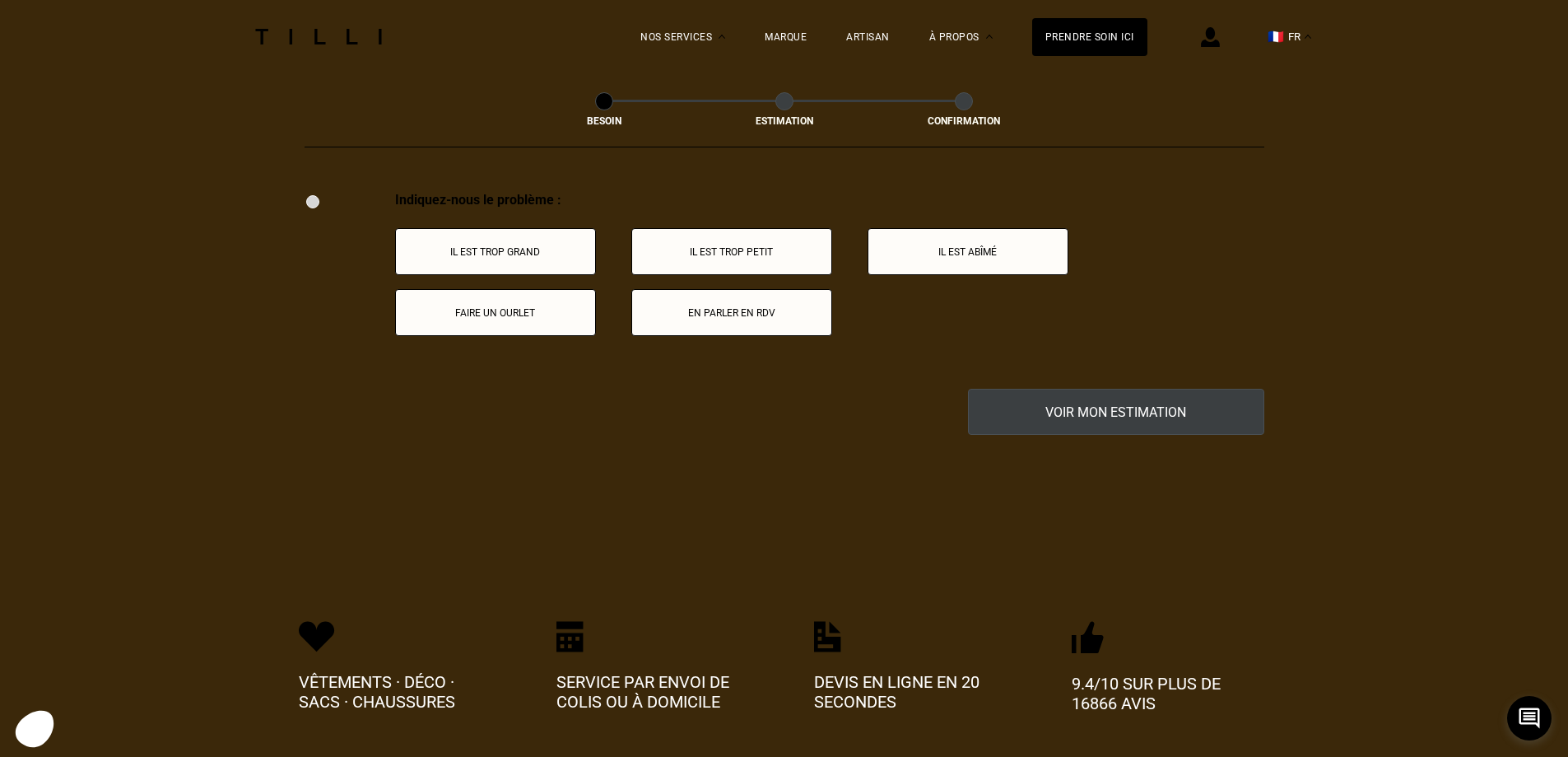
click at [524, 246] on p "Il est trop grand" at bounding box center [495, 252] width 182 height 11
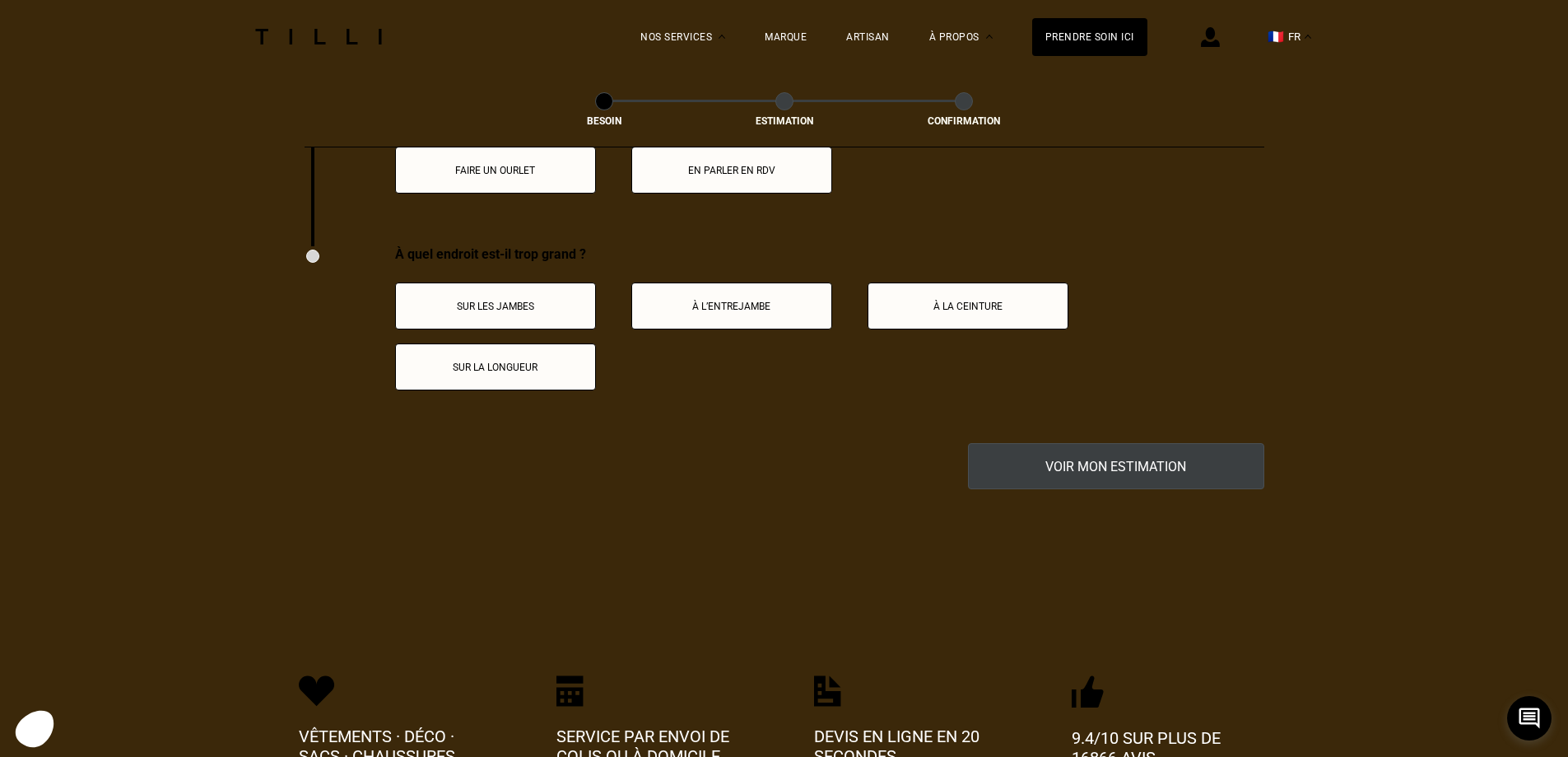
scroll to position [3242, 0]
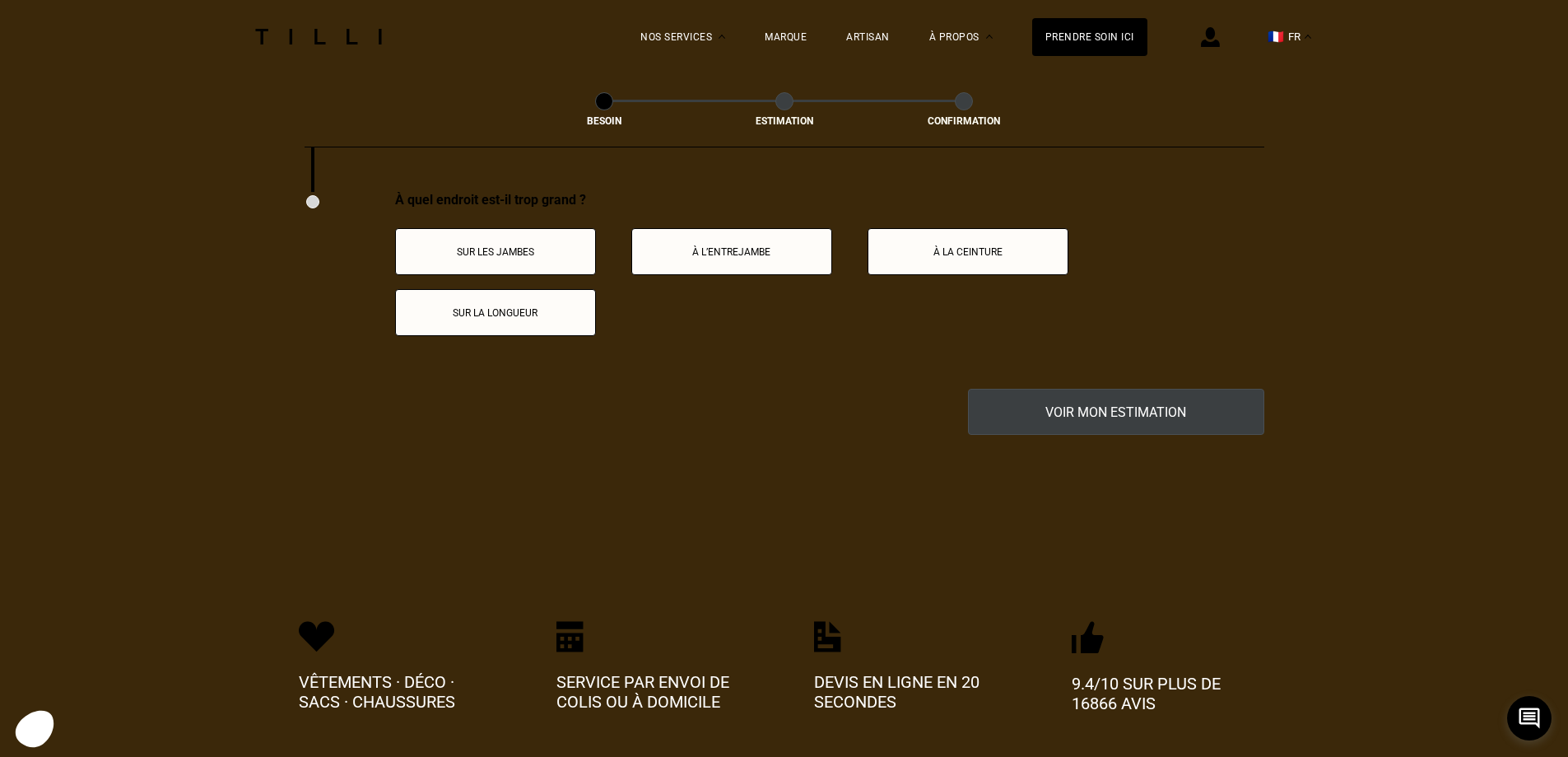
click at [504, 308] on p "Sur la longueur" at bounding box center [495, 313] width 182 height 11
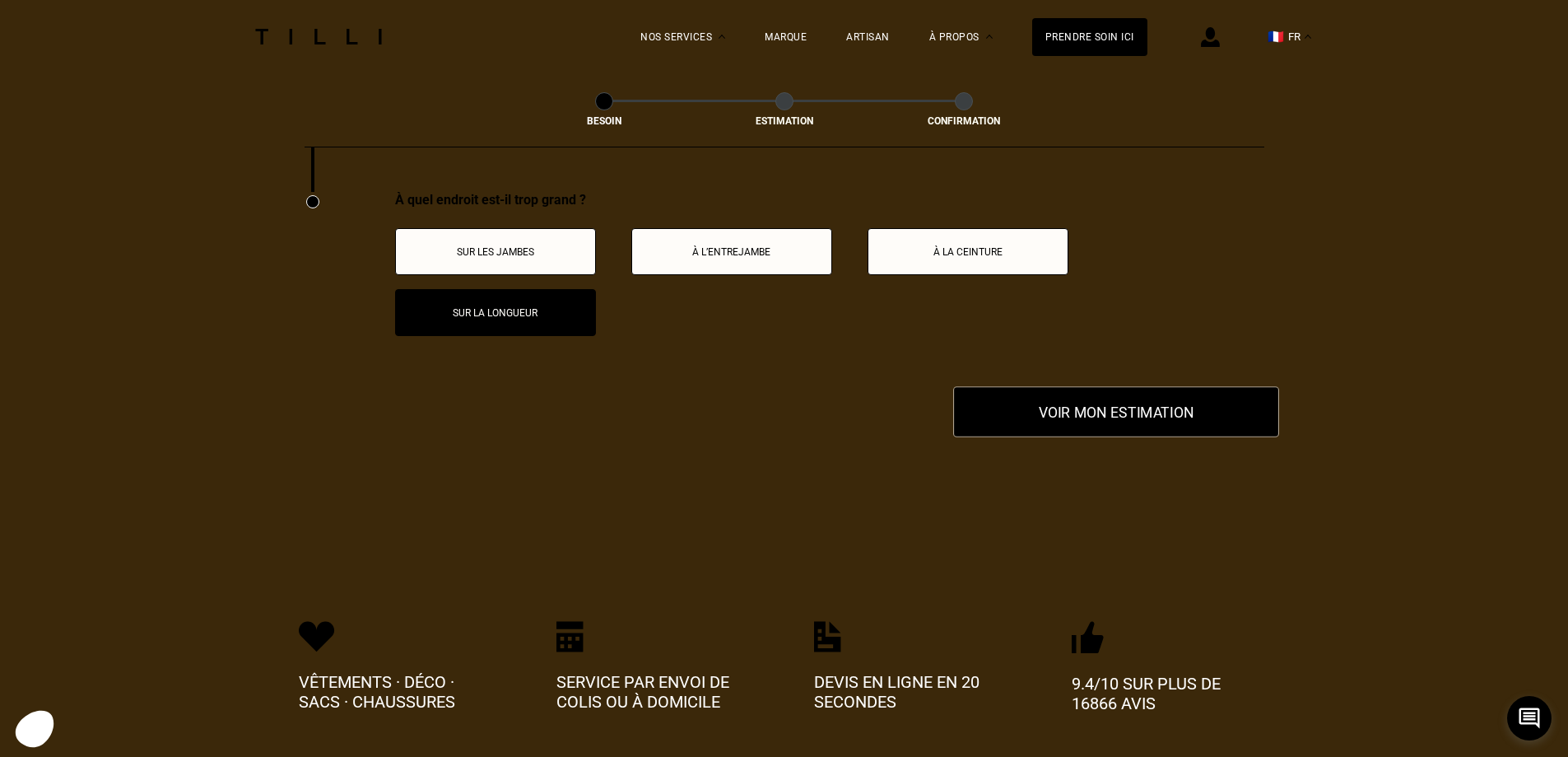
click at [1054, 410] on button "Voir mon estimation" at bounding box center [1116, 412] width 326 height 51
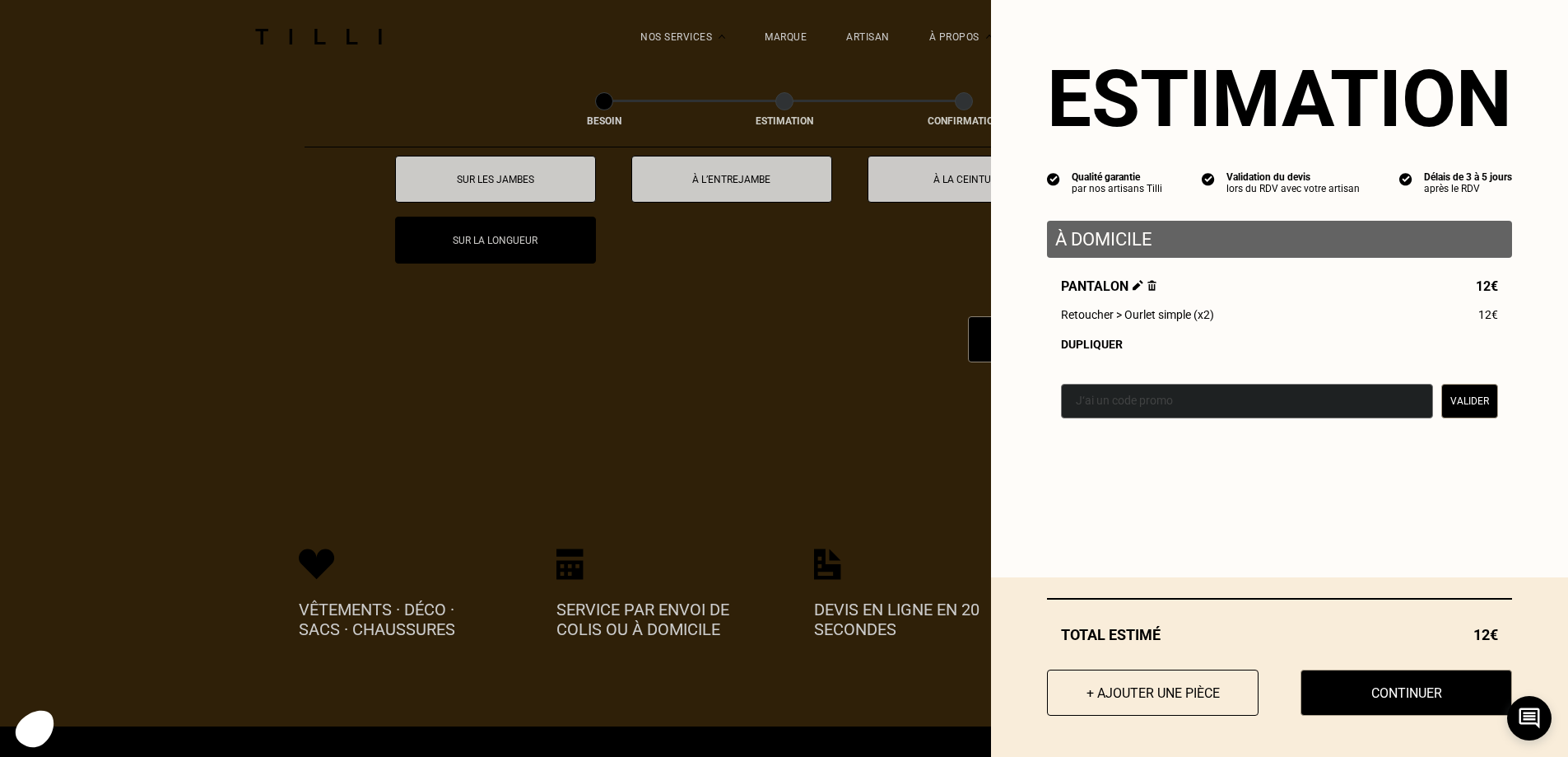
scroll to position [3325, 0]
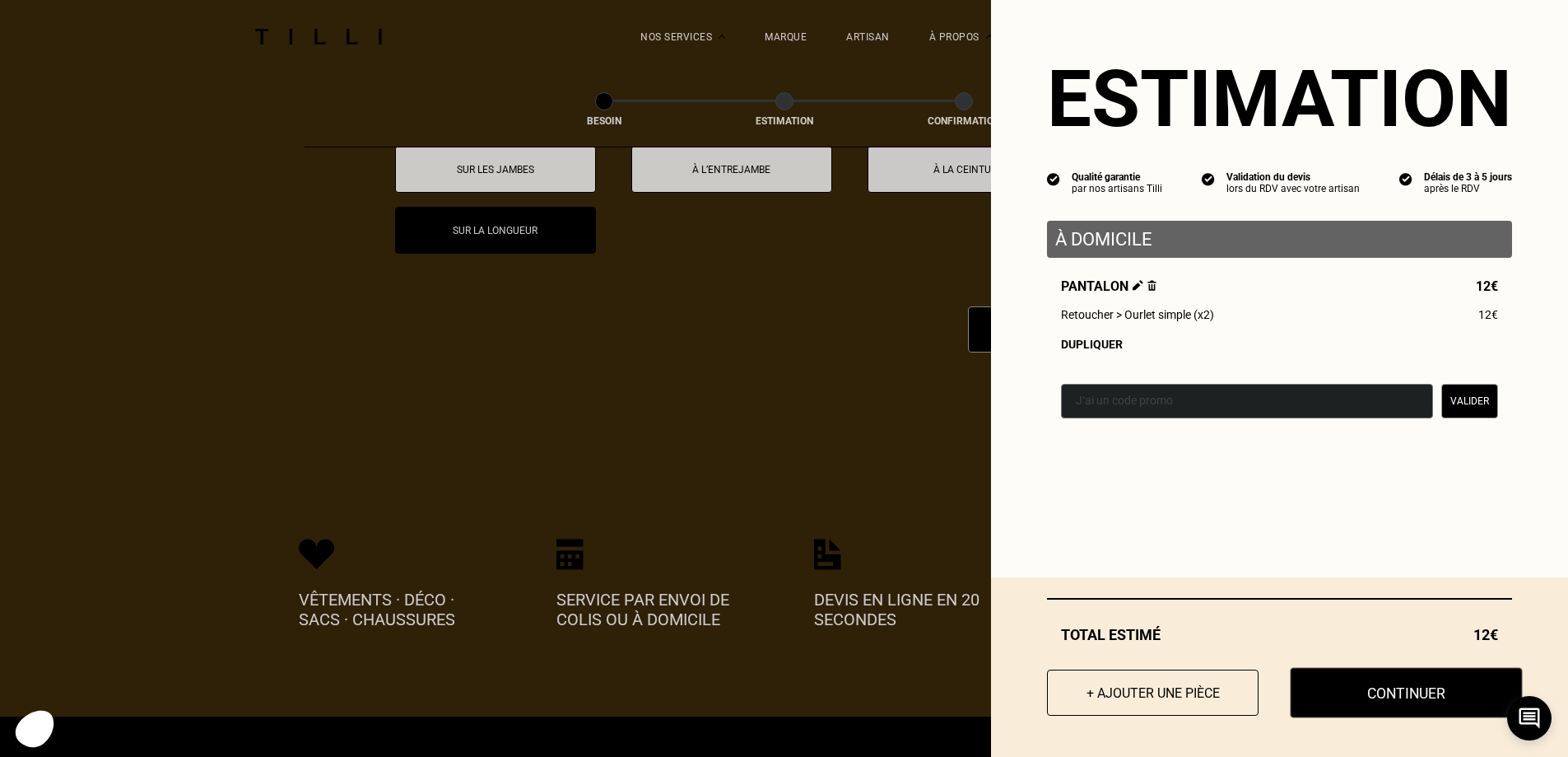
click at [1370, 703] on button "Continuer" at bounding box center [1406, 692] width 233 height 51
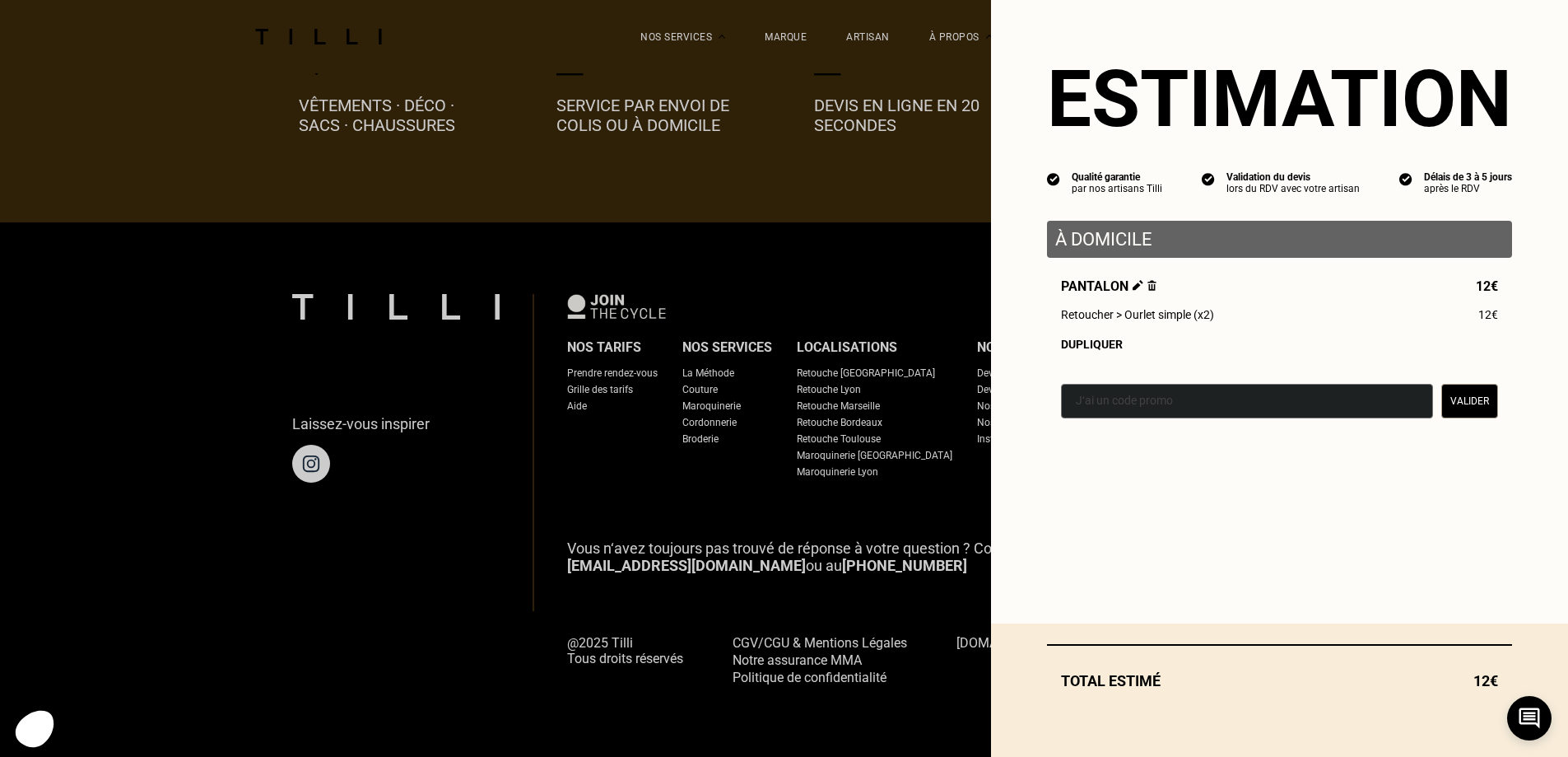
scroll to position [911, 0]
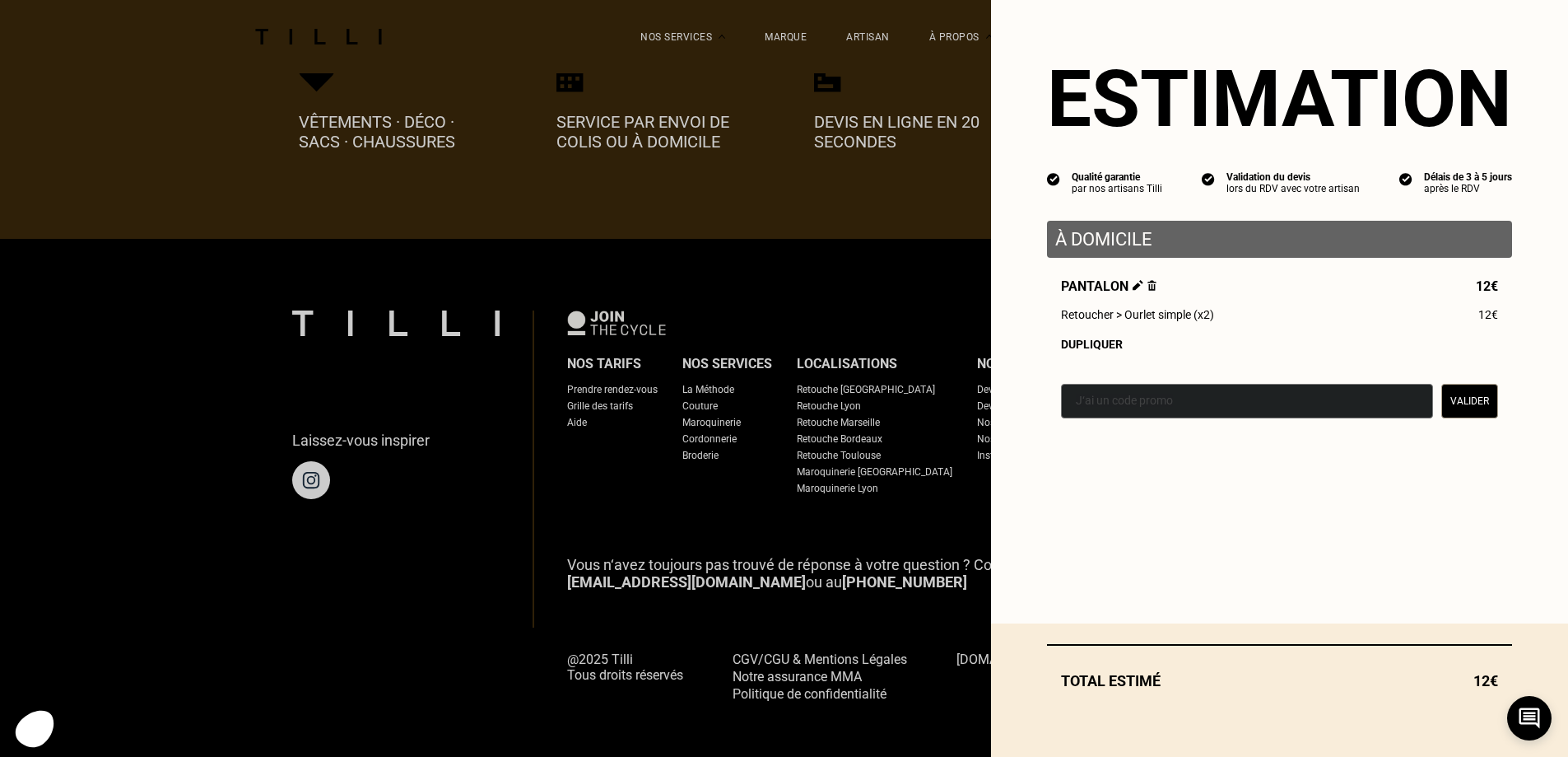
select select "FR"
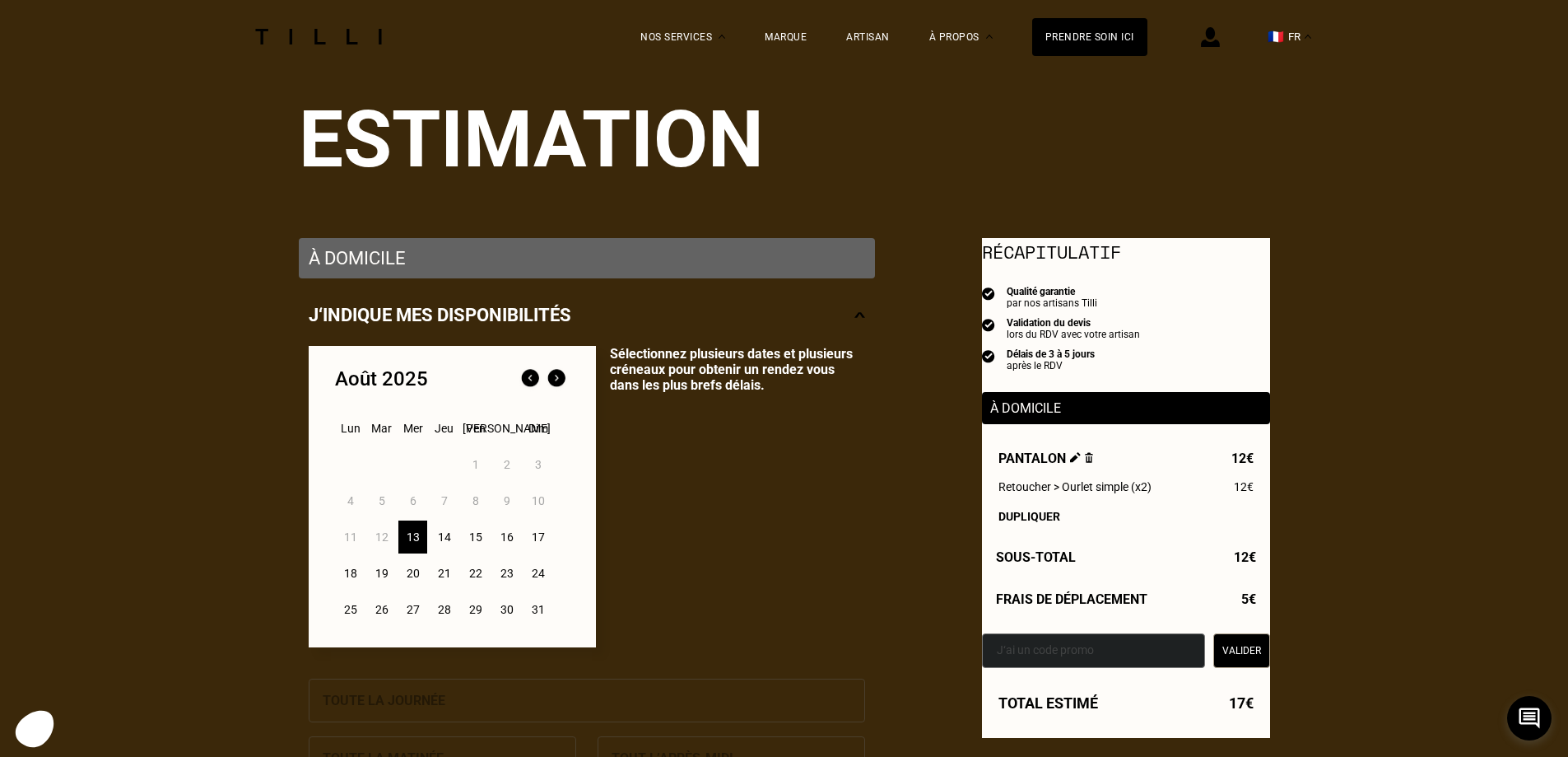
scroll to position [165, 0]
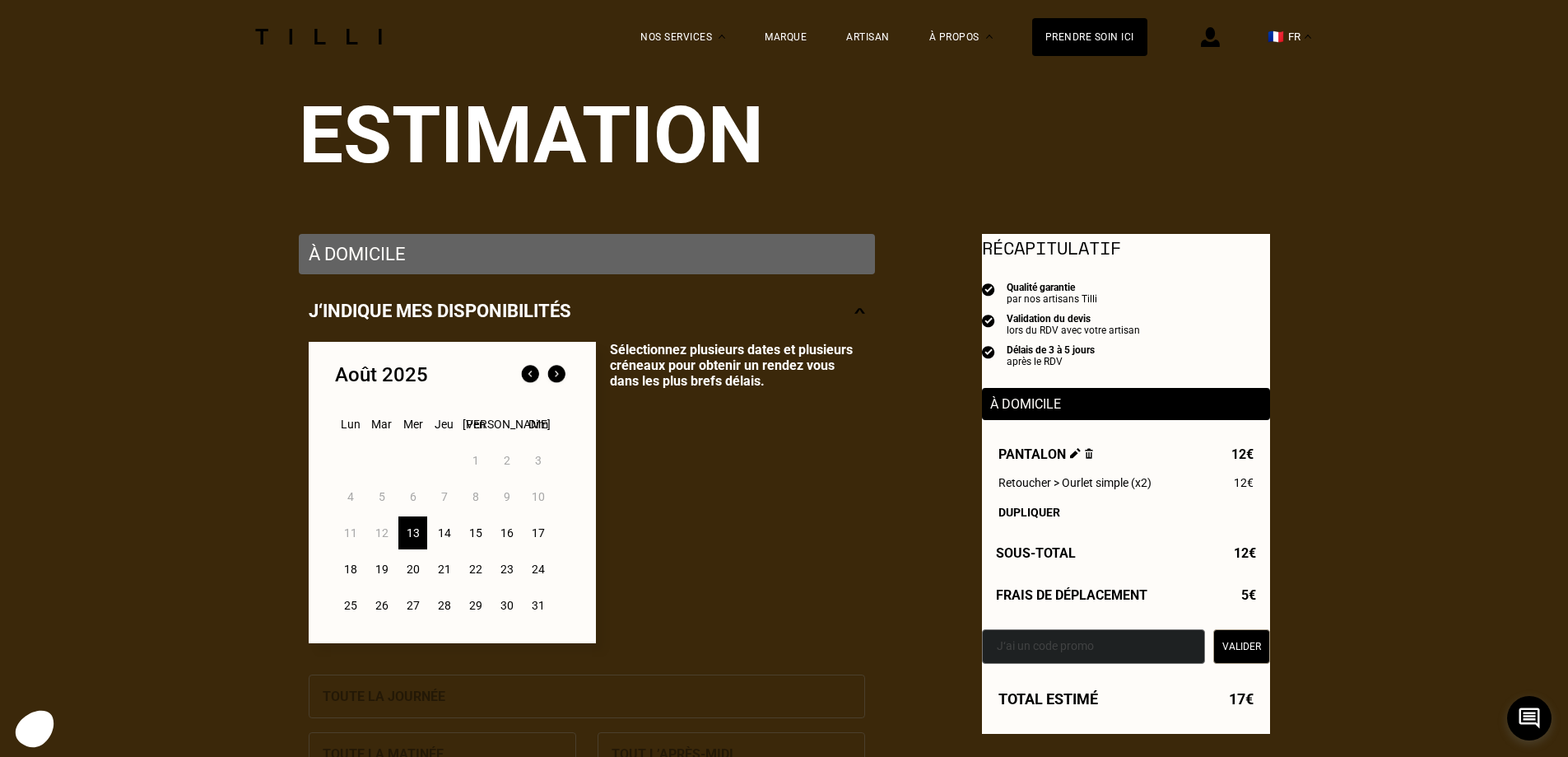
click at [450, 259] on p "À domicile" at bounding box center [587, 254] width 557 height 21
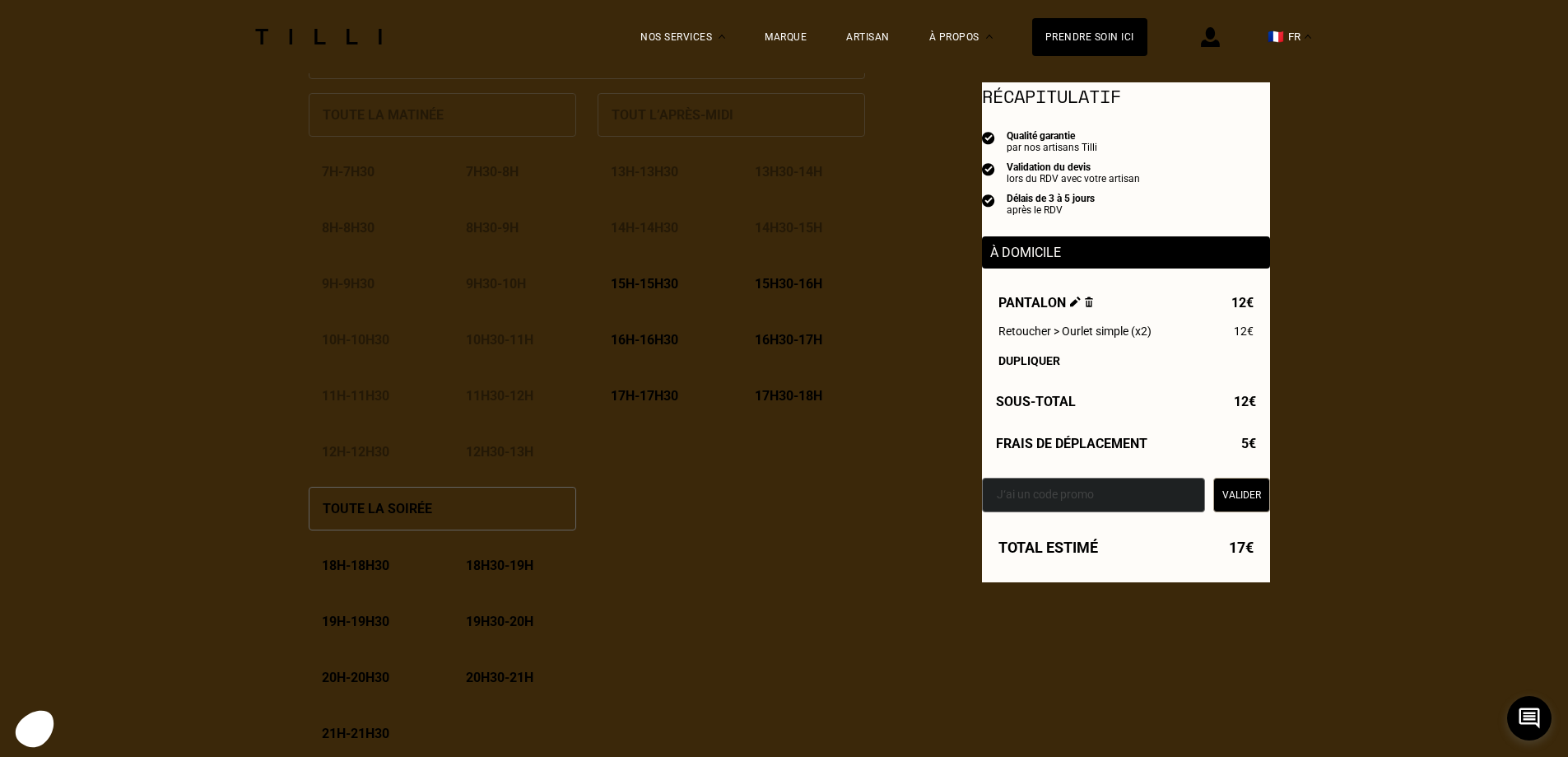
scroll to position [741, 0]
click at [663, 355] on p "15h - 15h30" at bounding box center [645, 346] width 68 height 16
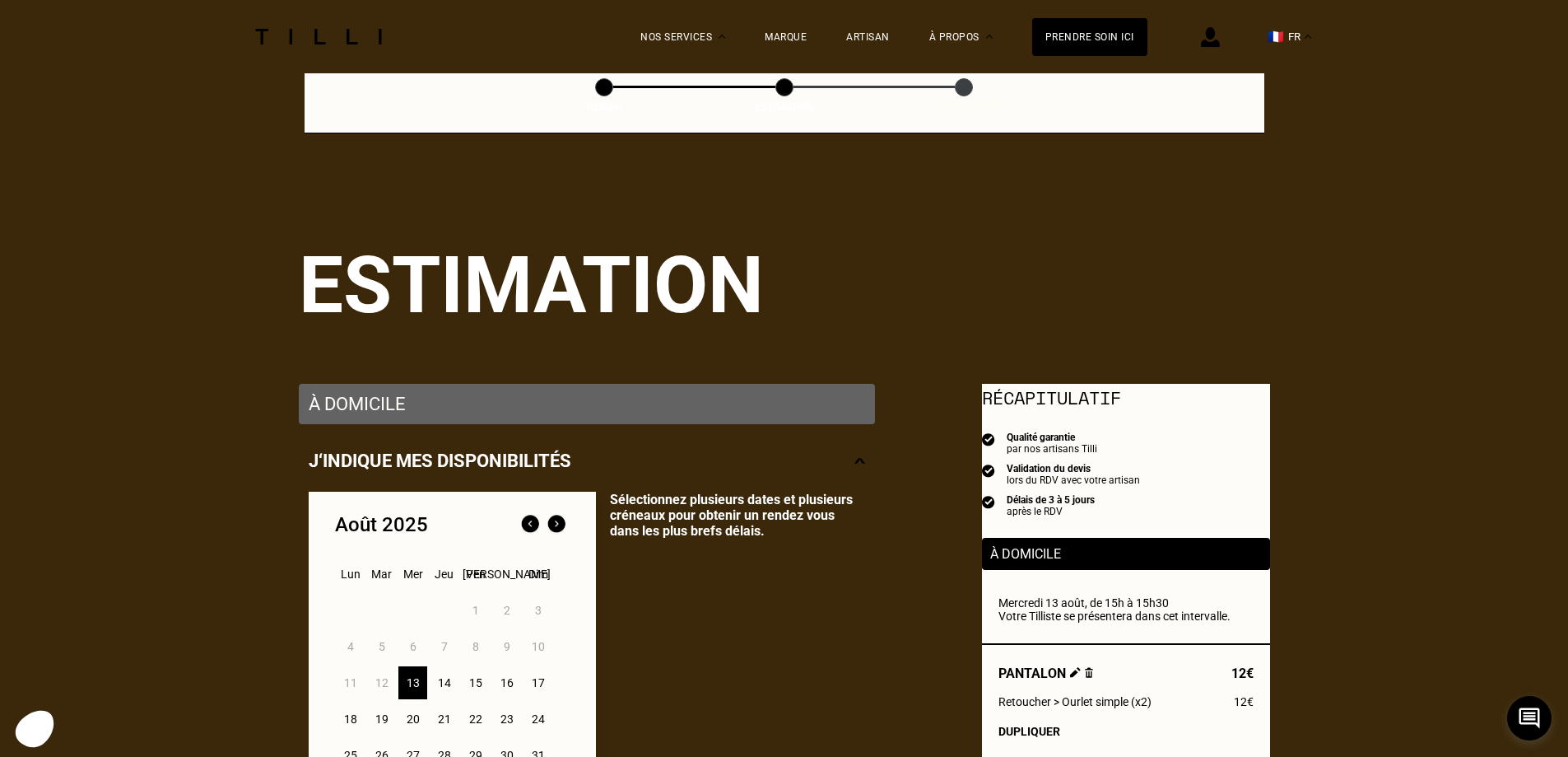
scroll to position [0, 0]
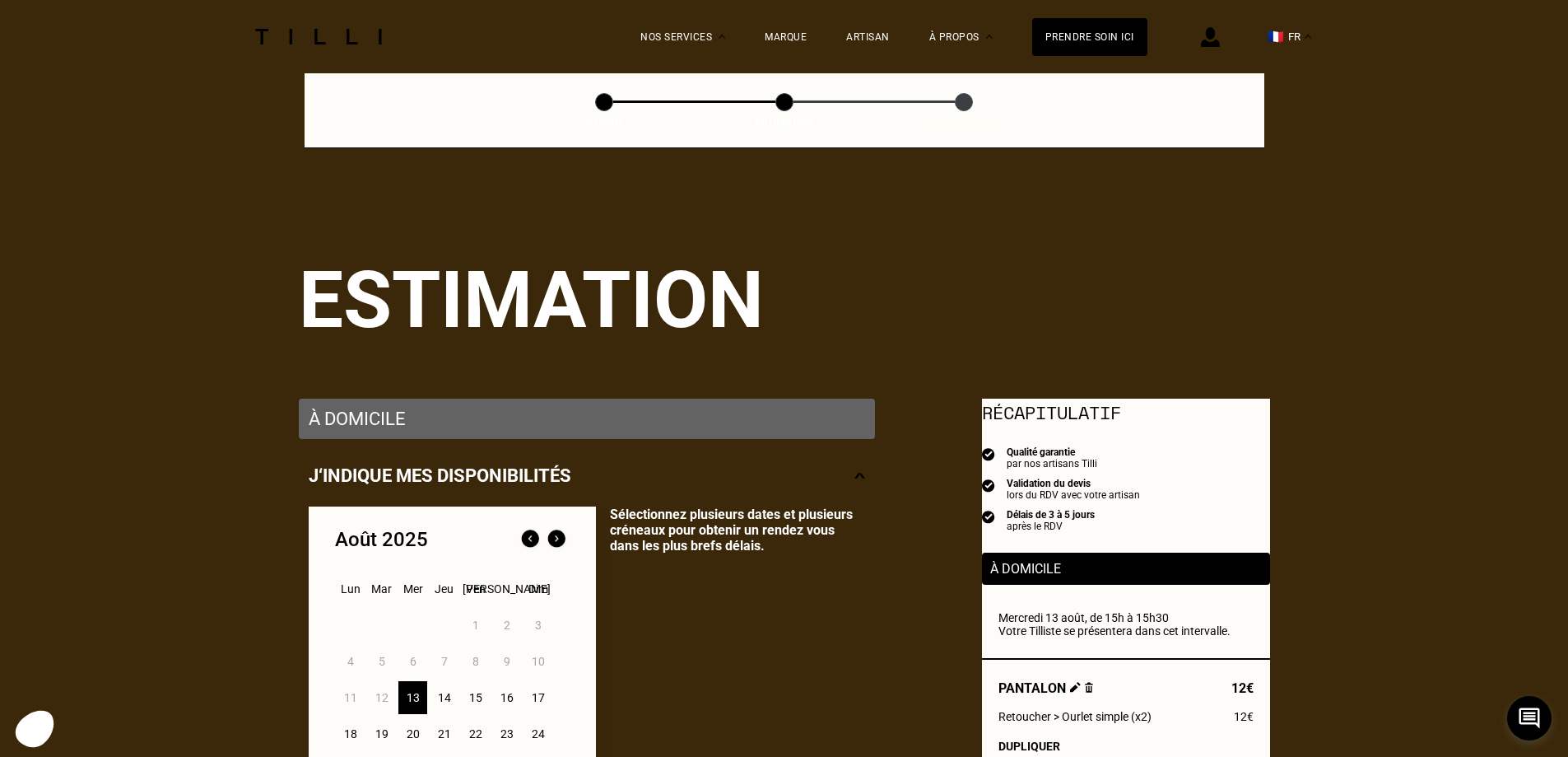
click at [603, 96] on span at bounding box center [604, 102] width 18 height 18
select select "FR"
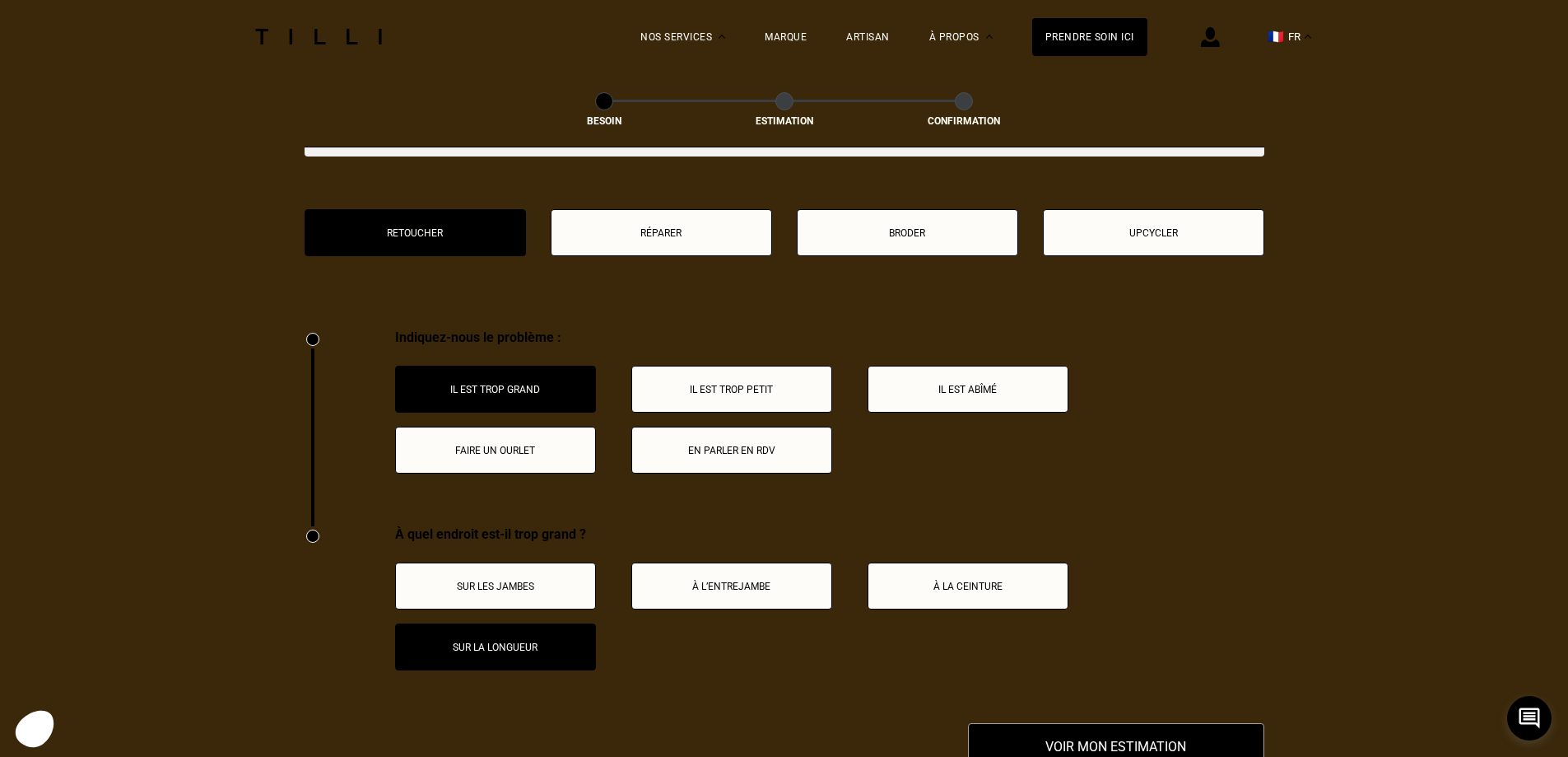
scroll to position [2907, 0]
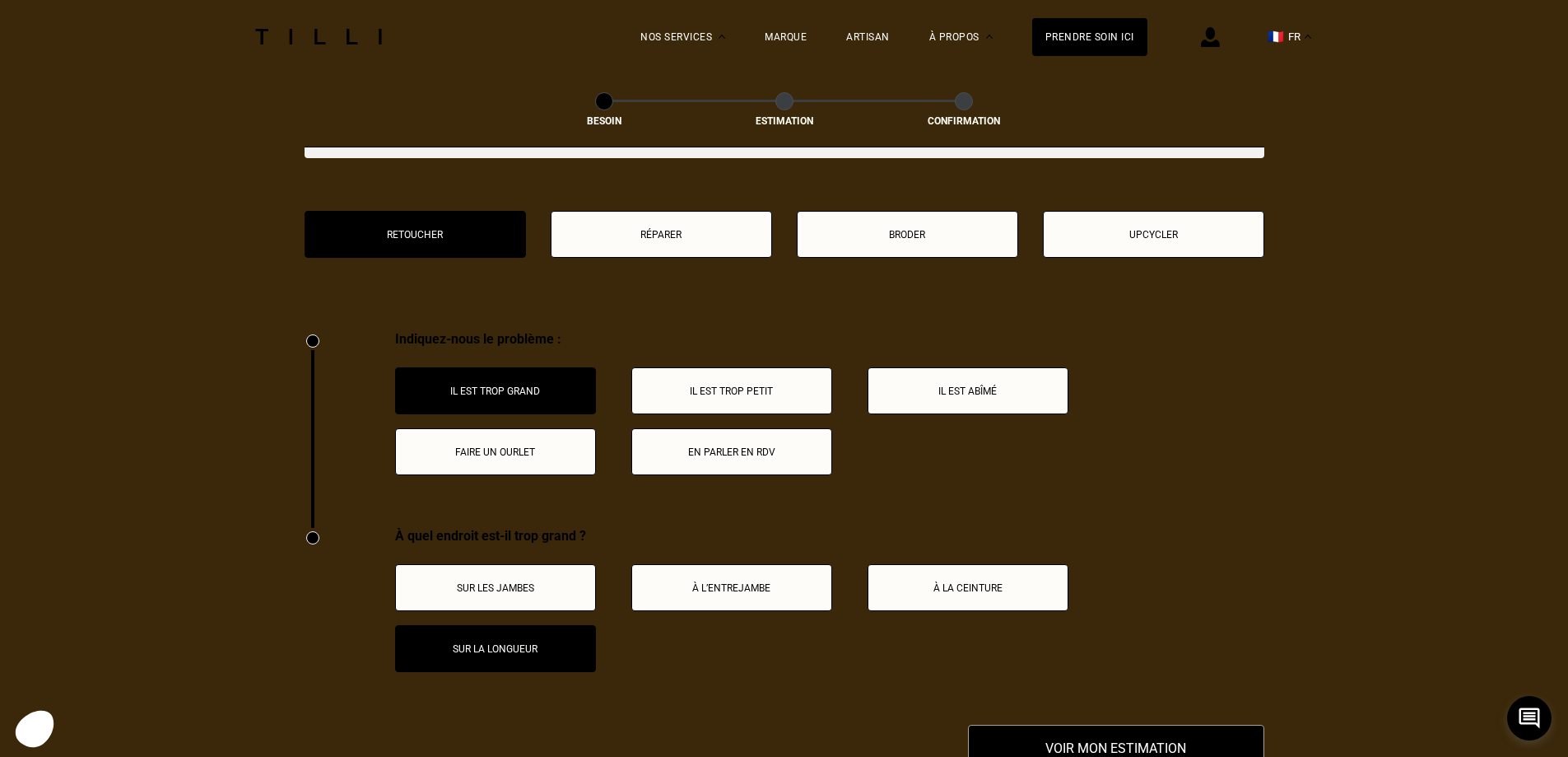
select select "FR"
